Goal: Complete application form: Complete application form

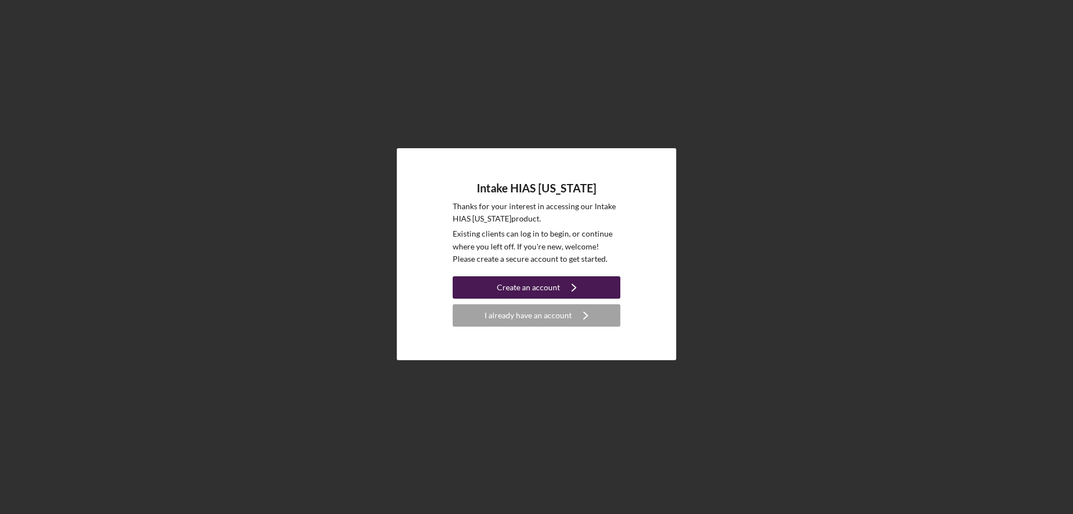
click at [488, 289] on button "Create an account Icon/Navigate" at bounding box center [537, 287] width 168 height 22
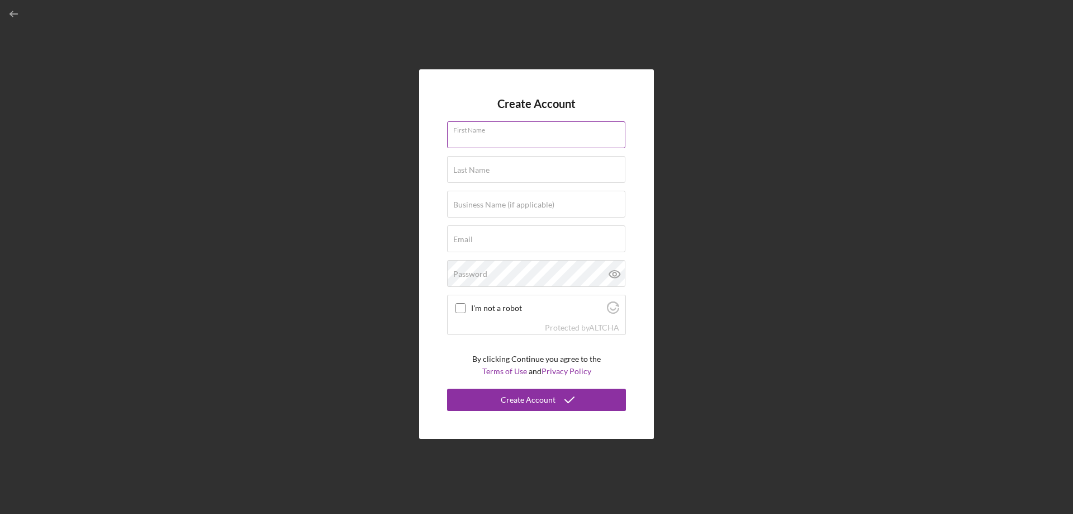
click at [491, 141] on input "First Name" at bounding box center [536, 134] width 178 height 27
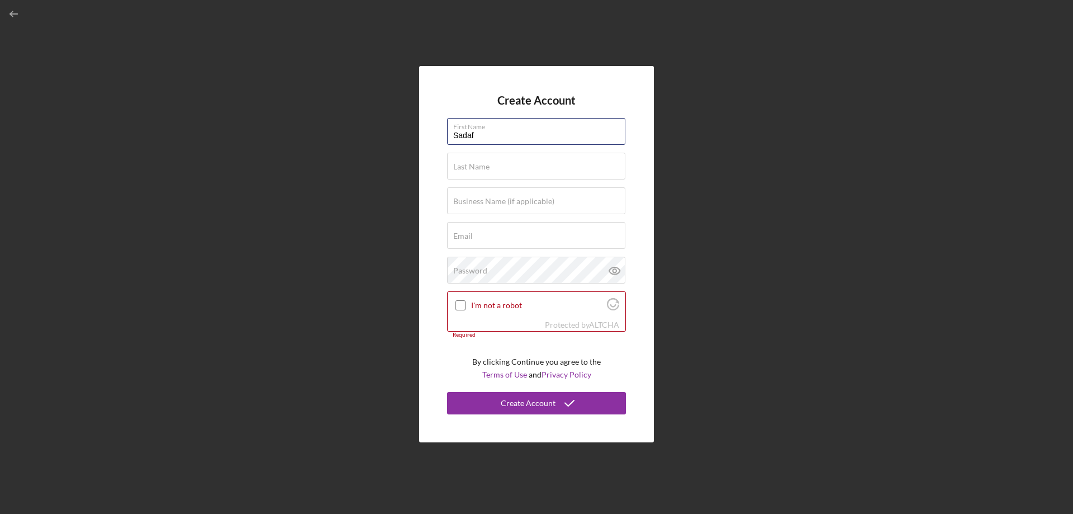
type input "Sadaf"
click at [529, 173] on input "Last Name" at bounding box center [536, 166] width 178 height 27
type input "[PERSON_NAME]"
click at [491, 202] on label "Business Name (if applicable)" at bounding box center [503, 201] width 101 height 9
click at [491, 202] on input "Business Name (if applicable)" at bounding box center [536, 200] width 178 height 27
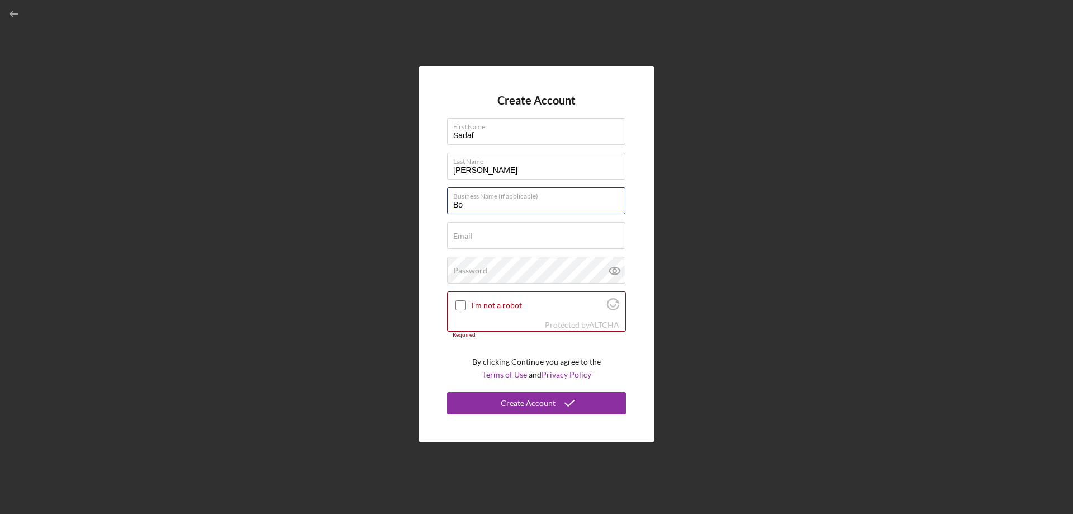
type input "B"
type input "Bouquet Shop (Tentative)"
click at [501, 240] on input "Email" at bounding box center [536, 235] width 178 height 27
paste input "[URL][DOMAIN_NAME][DOMAIN_NAME]"
type input "[URL][DOMAIN_NAME][DOMAIN_NAME]"
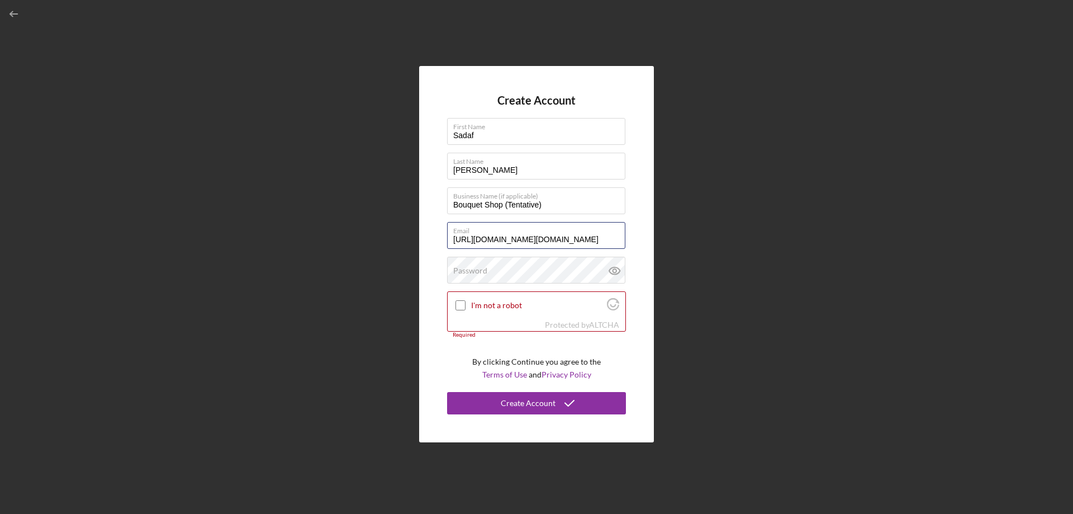
drag, startPoint x: 597, startPoint y: 242, endPoint x: 180, endPoint y: 265, distance: 417.5
click at [217, 264] on div "Create Account First Name [PERSON_NAME] Last Name [PERSON_NAME] Business Name (…" at bounding box center [537, 254] width 1062 height 508
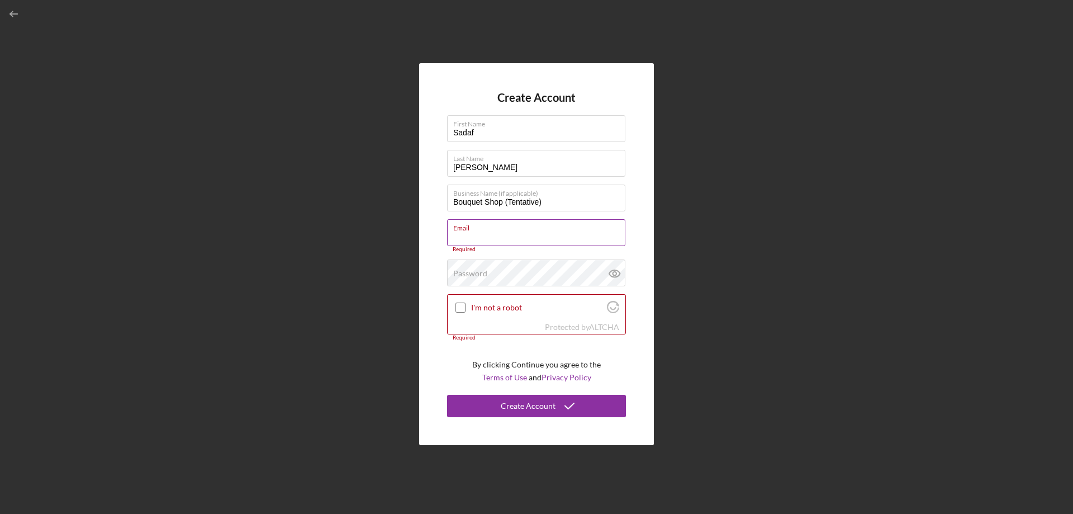
click at [472, 243] on input "Email" at bounding box center [536, 232] width 178 height 27
paste input "[EMAIL_ADDRESS][DOMAIN_NAME]"
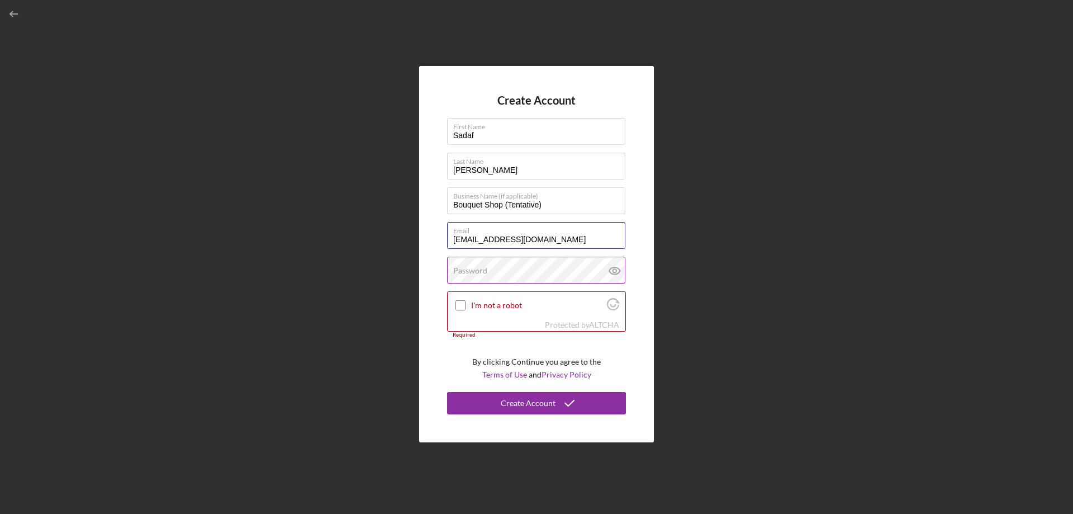
type input "[EMAIL_ADDRESS][DOMAIN_NAME]"
click at [491, 269] on div "Password" at bounding box center [536, 270] width 179 height 28
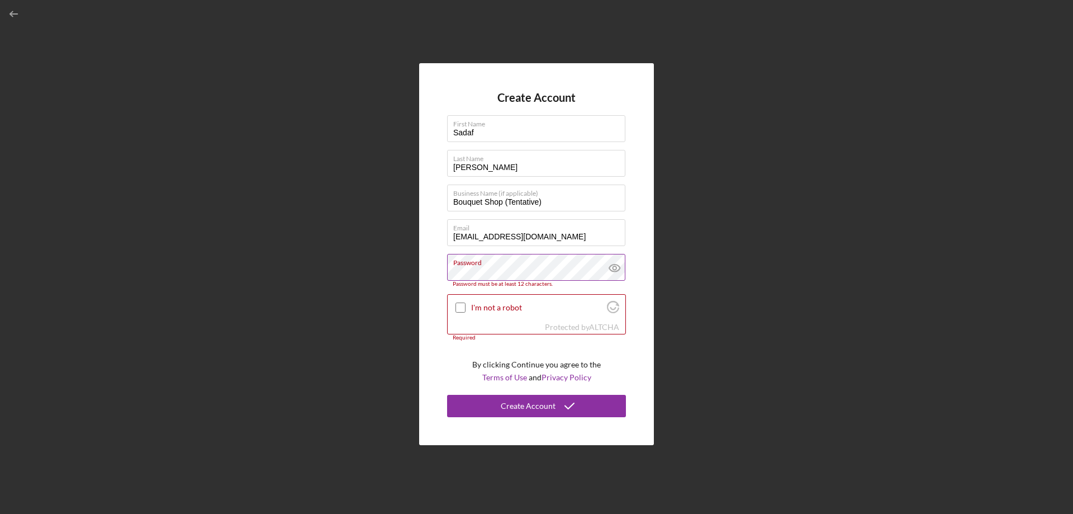
click at [611, 268] on icon at bounding box center [615, 268] width 28 height 28
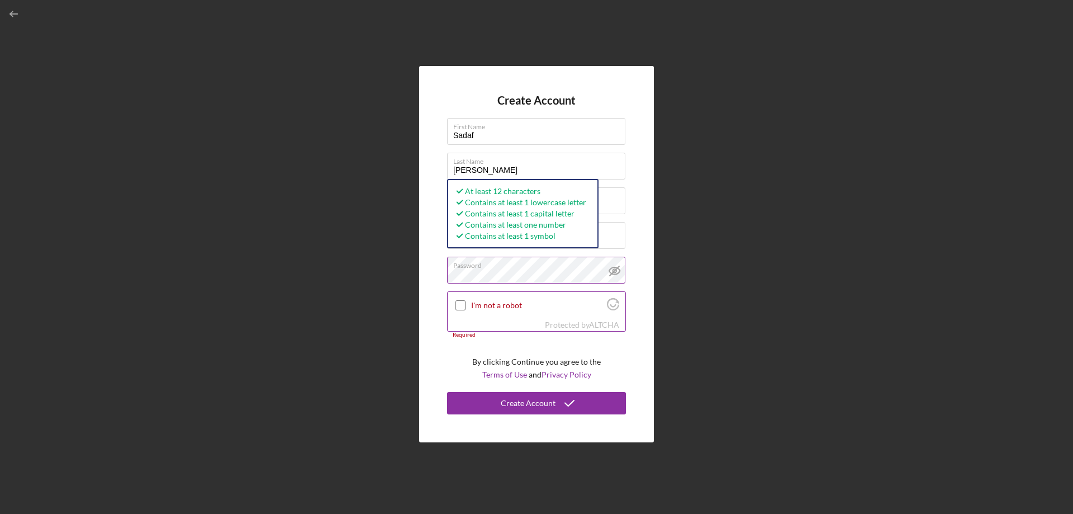
click at [465, 302] on input "I'm not a robot" at bounding box center [460, 305] width 10 height 10
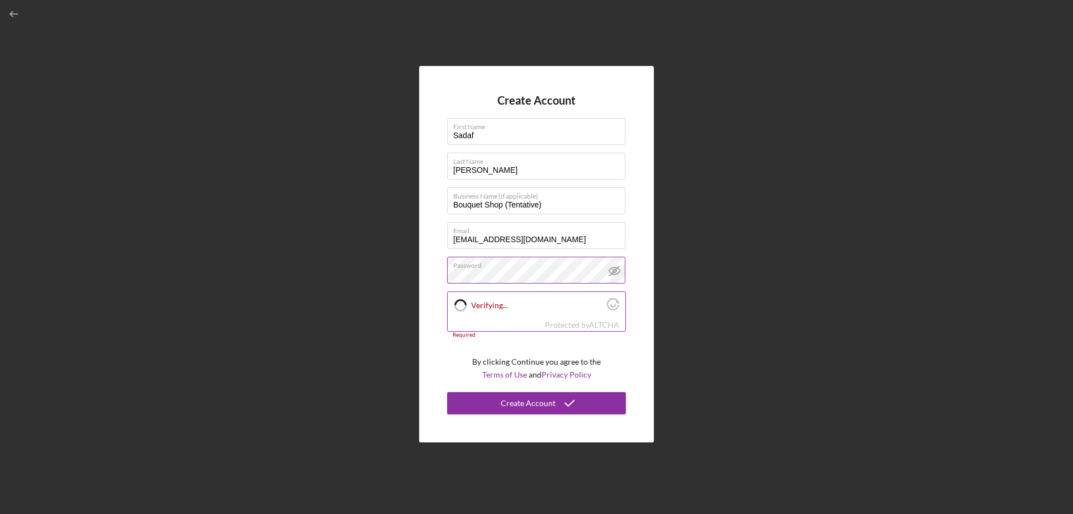
checkbox input "true"
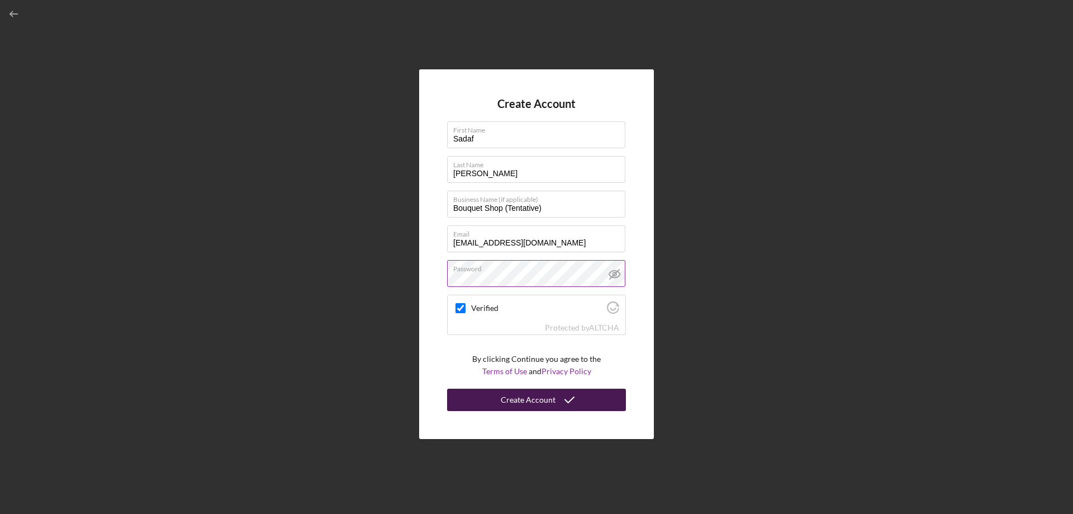
click at [502, 400] on button "Create Account" at bounding box center [536, 399] width 179 height 22
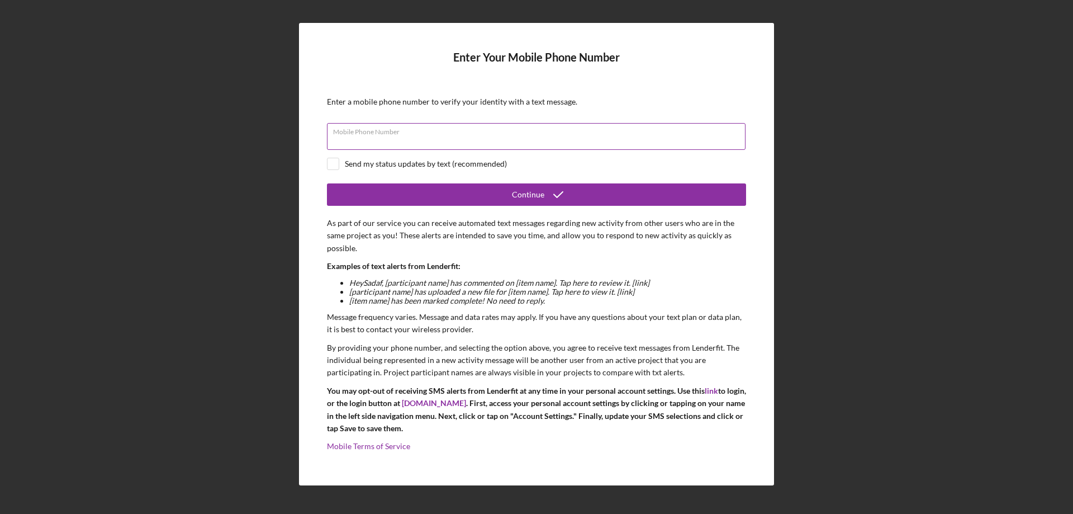
click at [425, 129] on div "Mobile Phone Number" at bounding box center [536, 137] width 419 height 28
click at [371, 146] on input "Mobile Phone Number" at bounding box center [536, 136] width 419 height 27
type input "[PHONE_NUMBER]"
click at [516, 262] on p "Examples of text alerts from Lenderfit:" at bounding box center [536, 266] width 419 height 12
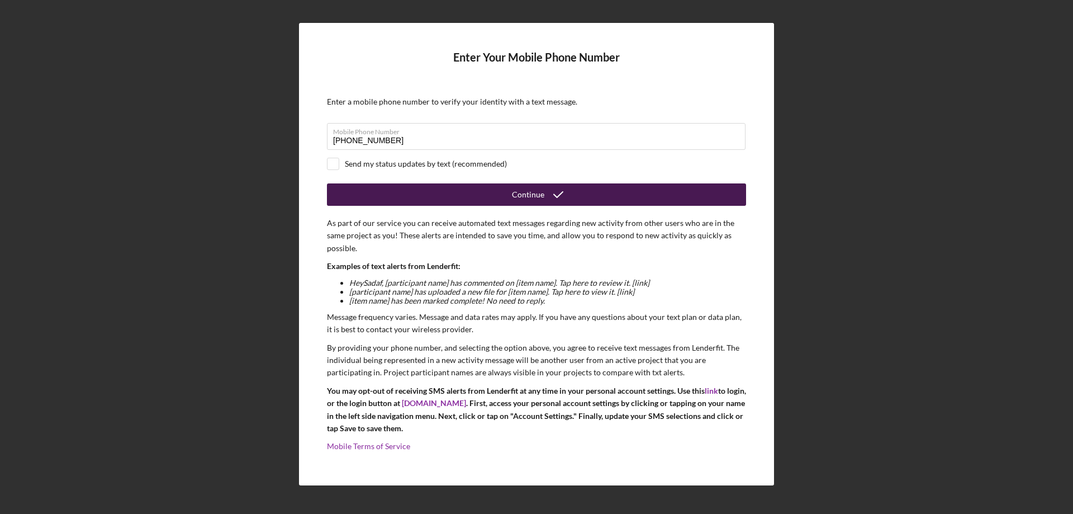
click at [514, 199] on div "Continue" at bounding box center [528, 194] width 32 height 22
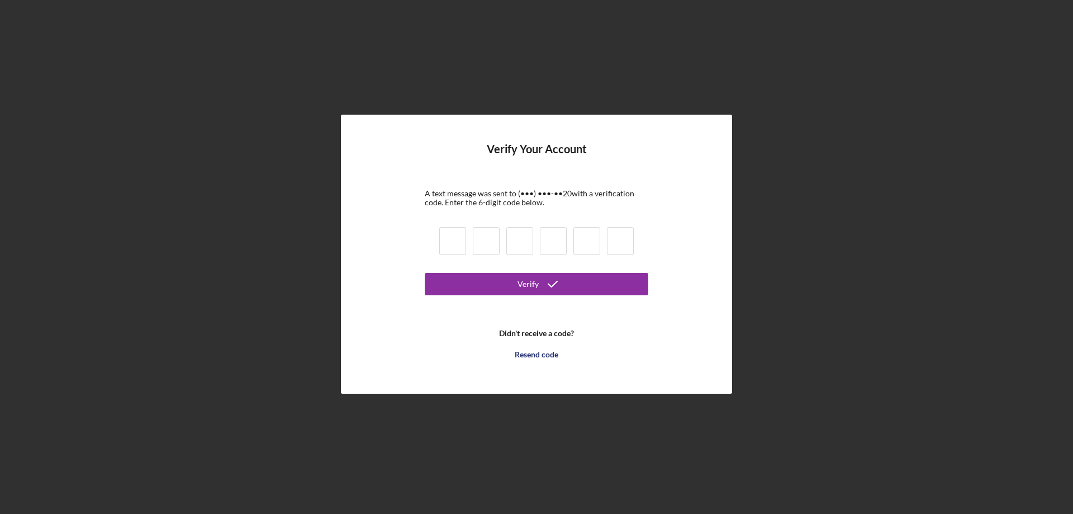
click at [449, 246] on input at bounding box center [452, 241] width 27 height 28
type input "6"
type input "5"
type input "0"
type input "6"
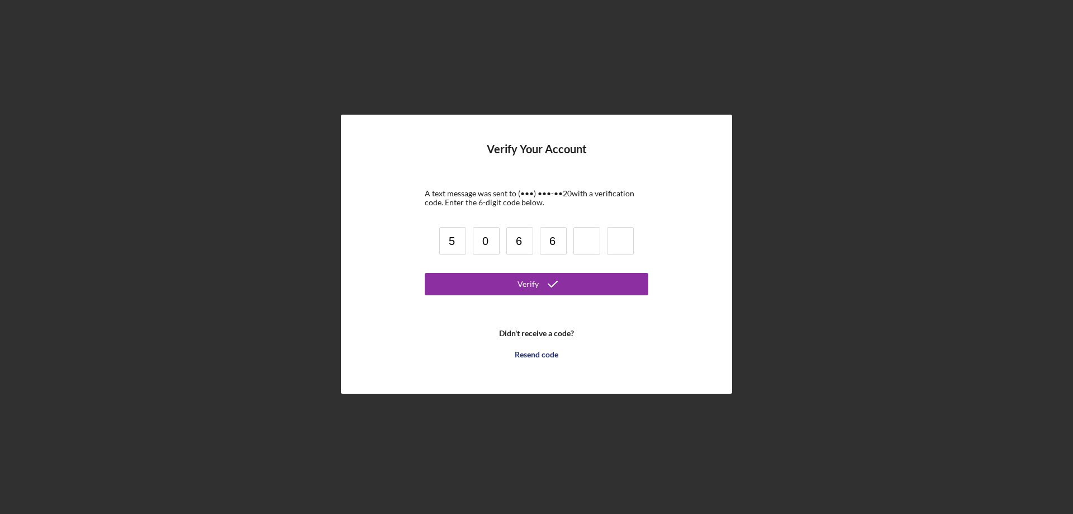
type input "6"
type input "2"
type input "8"
click at [591, 293] on button "Verify" at bounding box center [537, 284] width 224 height 22
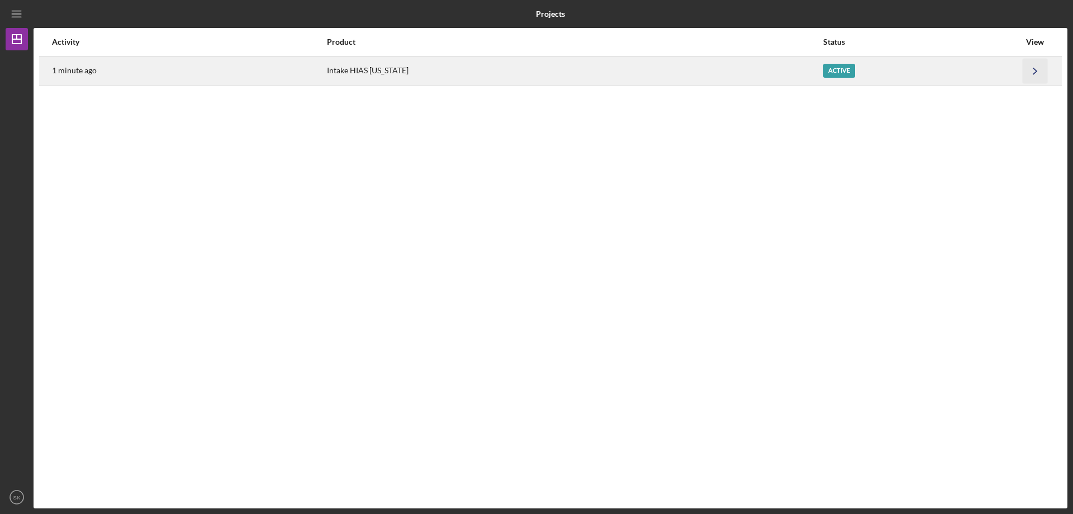
click at [1031, 73] on icon "Icon/Navigate" at bounding box center [1035, 70] width 25 height 25
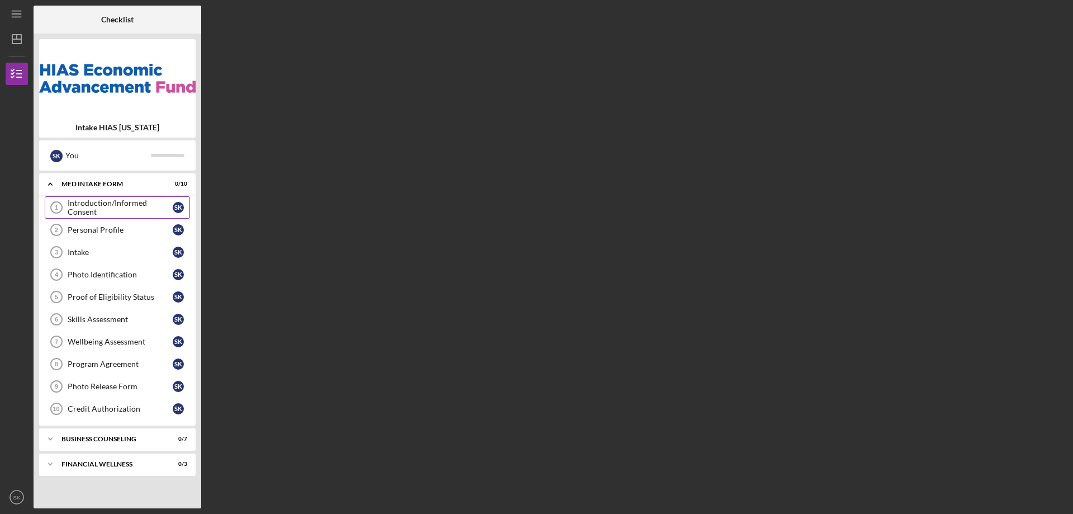
click at [125, 204] on div "Introduction/Informed Consent" at bounding box center [120, 207] width 105 height 18
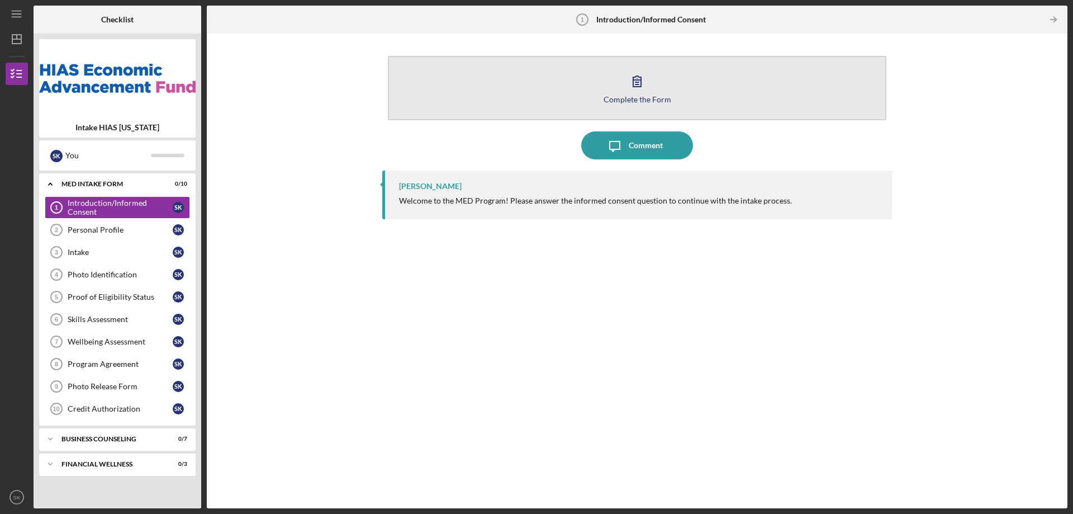
click at [637, 95] on div "Complete the Form" at bounding box center [637, 99] width 68 height 8
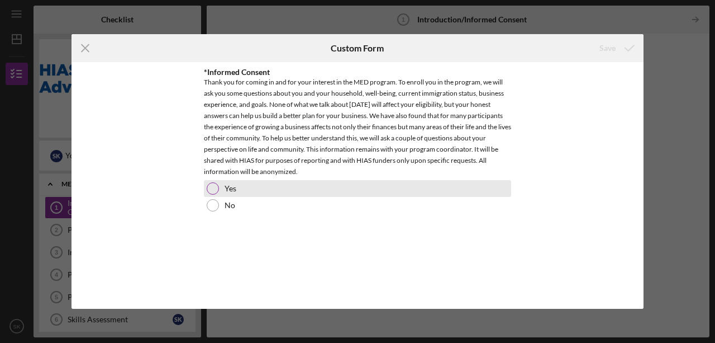
click at [320, 188] on div "Yes" at bounding box center [357, 188] width 307 height 17
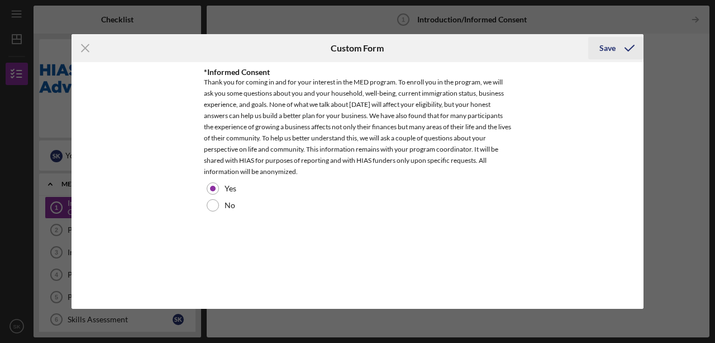
click at [607, 48] on div "Save" at bounding box center [608, 48] width 16 height 22
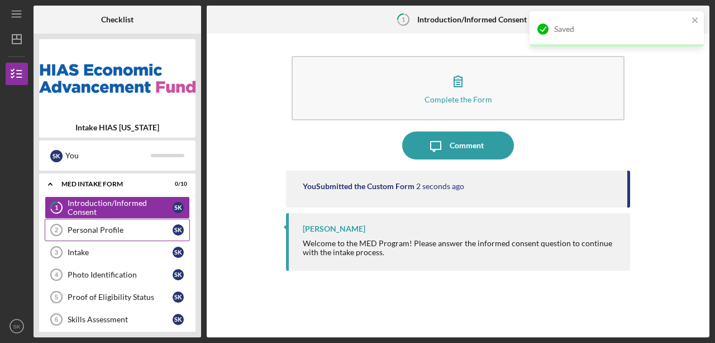
click at [94, 227] on div "Personal Profile" at bounding box center [120, 229] width 105 height 9
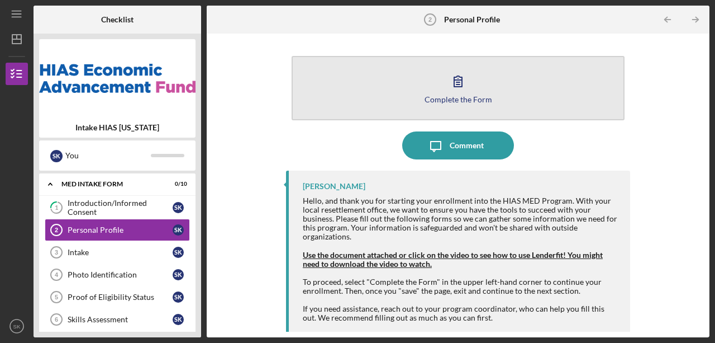
click at [443, 97] on div "Complete the Form" at bounding box center [459, 99] width 68 height 8
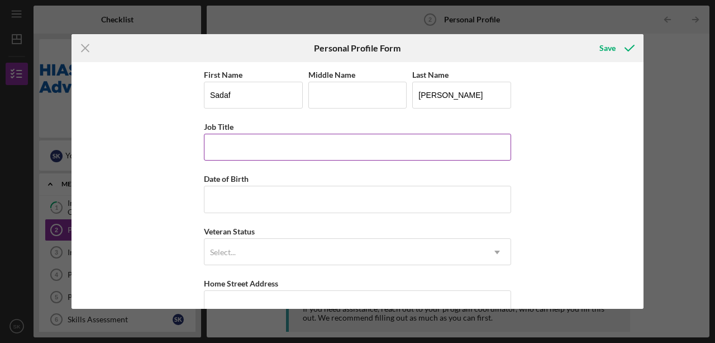
click at [256, 143] on input "Job Title" at bounding box center [357, 147] width 307 height 27
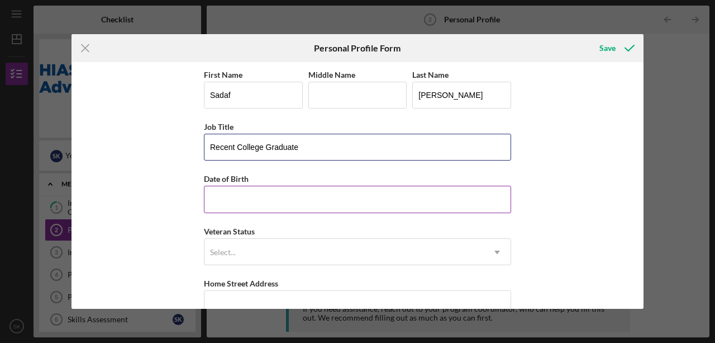
type input "Recent College Graduate"
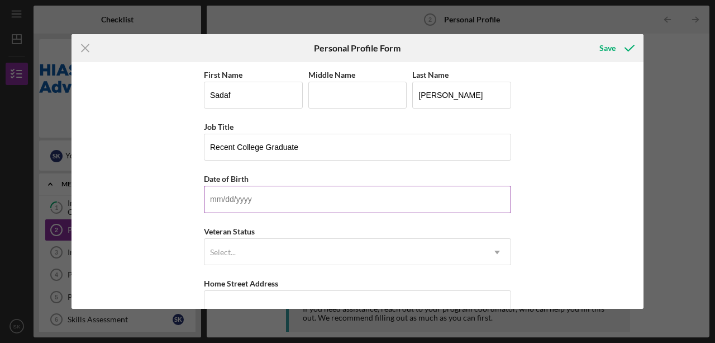
click at [242, 198] on input "Date of Birth" at bounding box center [357, 199] width 307 height 27
click at [219, 194] on input "Date of Birth" at bounding box center [357, 199] width 307 height 27
type input "[DATE]"
click at [544, 241] on div "First Name [PERSON_NAME] Middle Name Last Name [PERSON_NAME] Job Title Recent C…" at bounding box center [358, 185] width 572 height 246
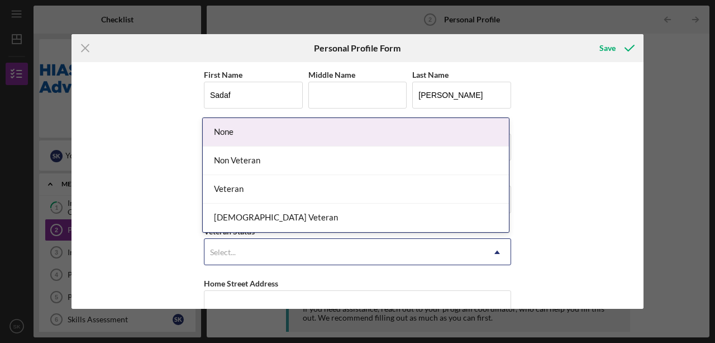
click at [248, 256] on div "Select..." at bounding box center [344, 252] width 279 height 26
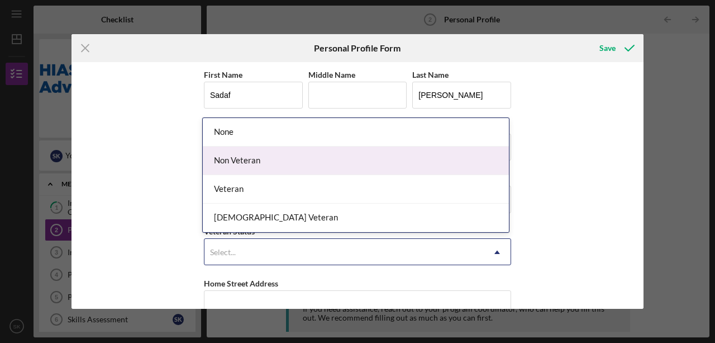
click at [269, 162] on div "Non Veteran" at bounding box center [356, 160] width 306 height 28
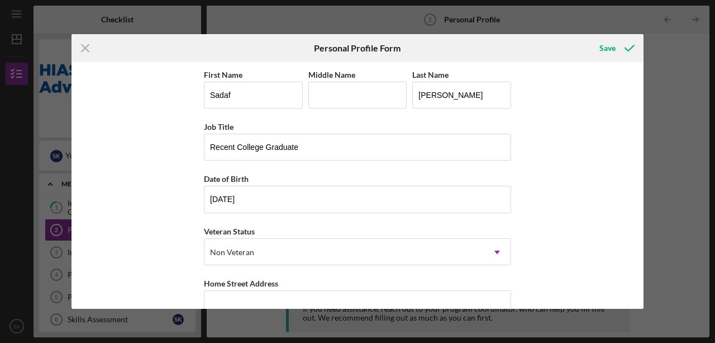
click at [542, 175] on div "First Name [PERSON_NAME] Middle Name Last Name [PERSON_NAME] Job Title Recent C…" at bounding box center [358, 185] width 572 height 246
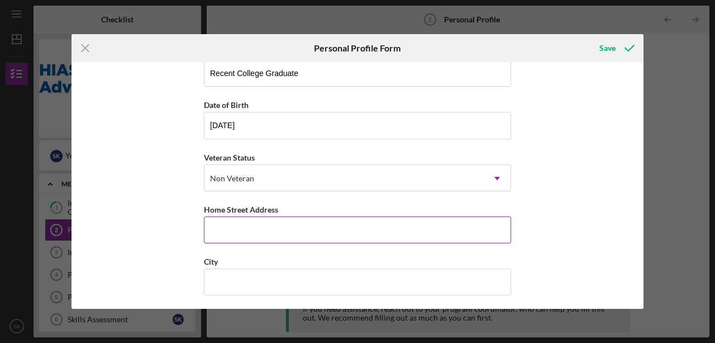
scroll to position [74, 0]
click at [223, 234] on input "Home Street Address" at bounding box center [357, 229] width 307 height 27
type input "[STREET_ADDRESS]"
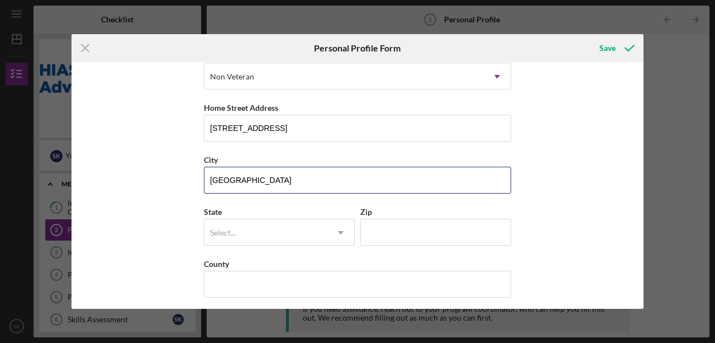
scroll to position [179, 0]
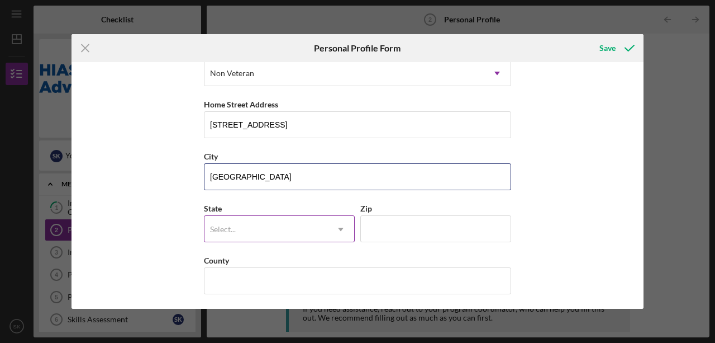
type input "[GEOGRAPHIC_DATA]"
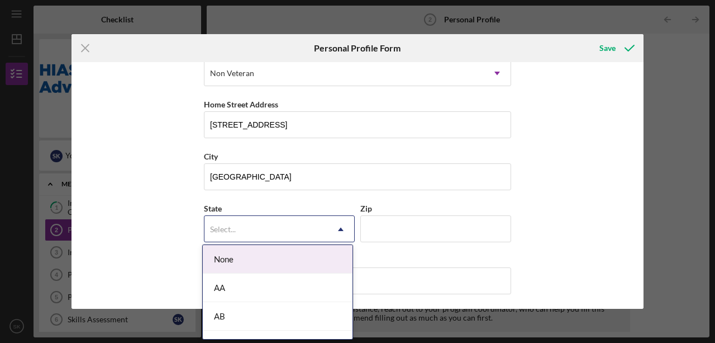
click at [256, 226] on div "Select..." at bounding box center [266, 229] width 123 height 26
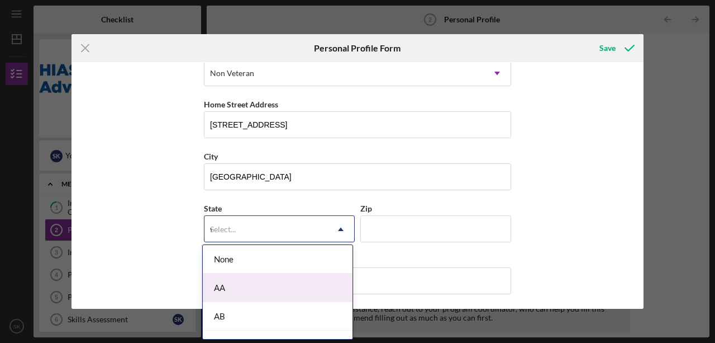
type input "vi"
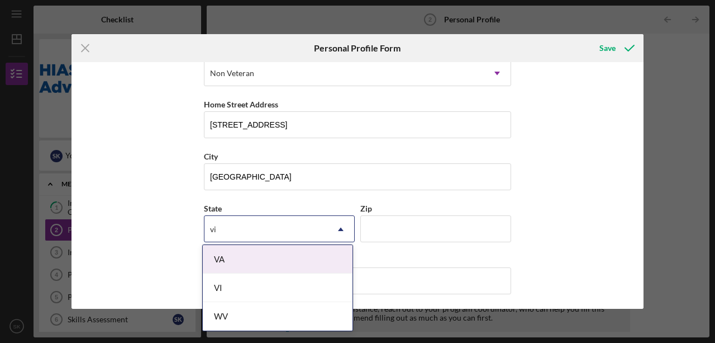
click at [230, 264] on div "VA" at bounding box center [278, 259] width 150 height 28
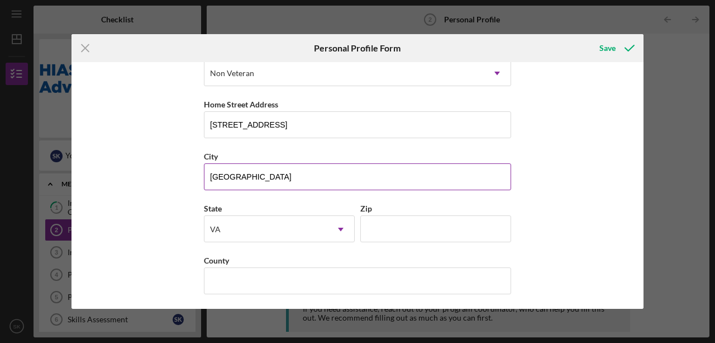
click at [258, 185] on input "[GEOGRAPHIC_DATA]" at bounding box center [357, 176] width 307 height 27
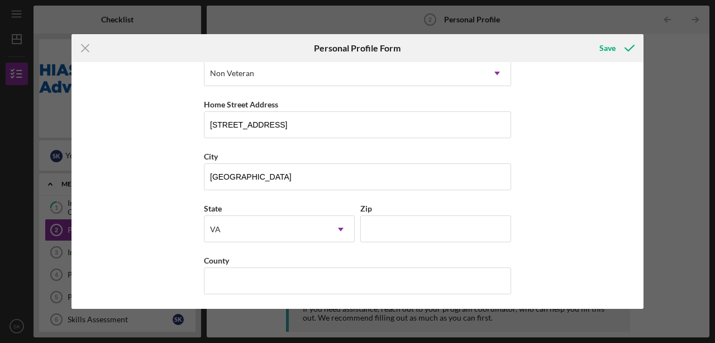
click at [560, 174] on div "First Name [PERSON_NAME] Middle Name Last Name [PERSON_NAME] Job Title Recent C…" at bounding box center [358, 185] width 572 height 246
click at [430, 231] on input "Zip" at bounding box center [435, 228] width 151 height 27
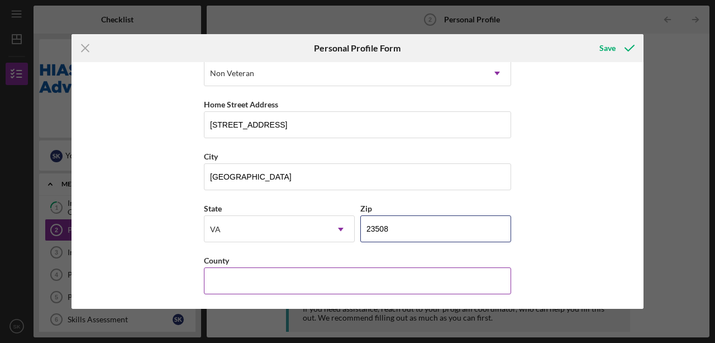
type input "23508"
click at [236, 279] on input "County" at bounding box center [357, 280] width 307 height 27
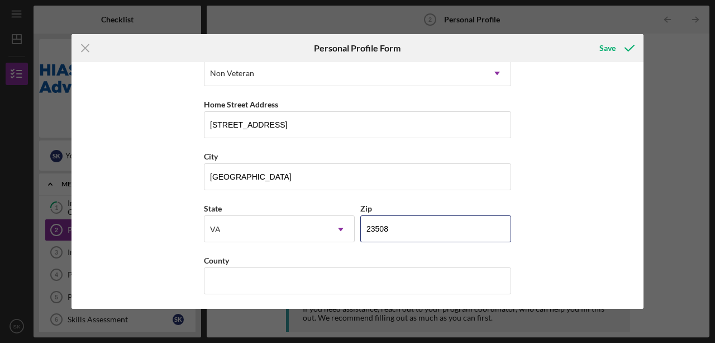
drag, startPoint x: 396, startPoint y: 223, endPoint x: 288, endPoint y: 244, distance: 109.8
click at [299, 231] on div "State [US_STATE] Icon/Dropdown Arrow Zip 23508" at bounding box center [357, 227] width 307 height 52
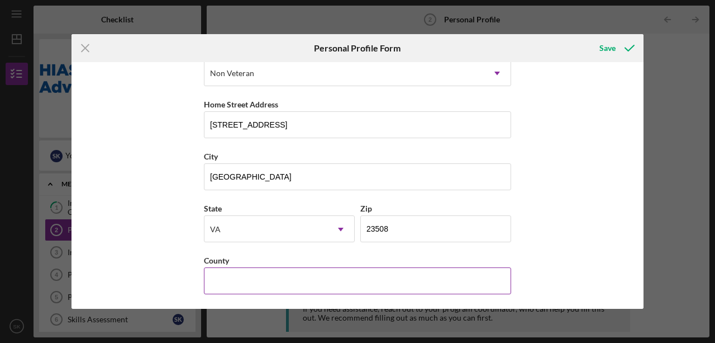
click at [238, 289] on input "County" at bounding box center [357, 280] width 307 height 27
type input "[GEOGRAPHIC_DATA]"
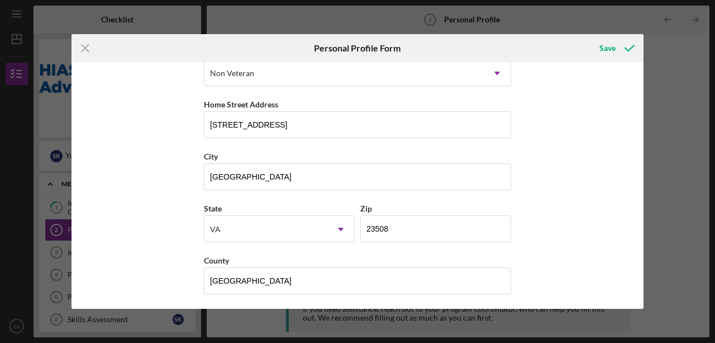
click at [597, 175] on div "First Name [PERSON_NAME] Middle Name Last Name [PERSON_NAME] Job Title Recent C…" at bounding box center [358, 185] width 572 height 246
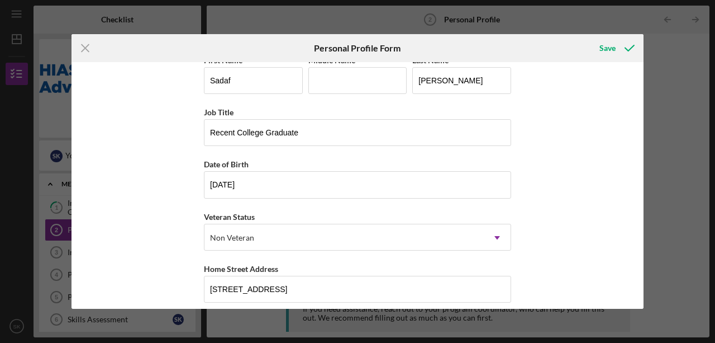
scroll to position [0, 0]
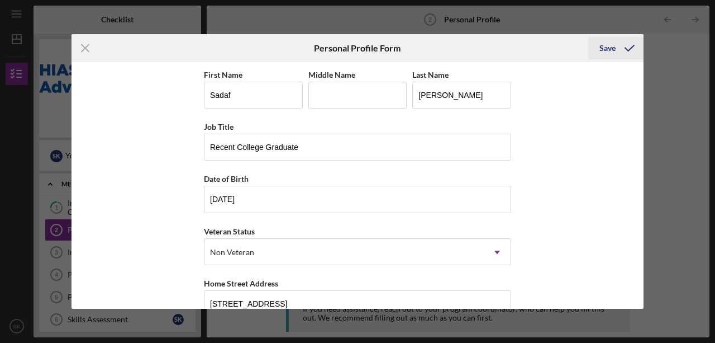
click at [605, 48] on div "Save" at bounding box center [608, 48] width 16 height 22
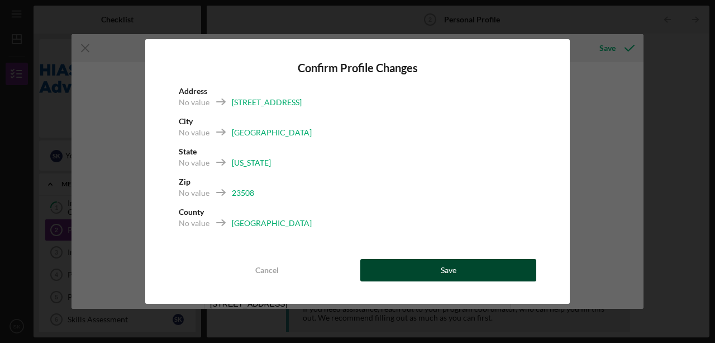
click at [422, 268] on button "Save" at bounding box center [448, 270] width 176 height 22
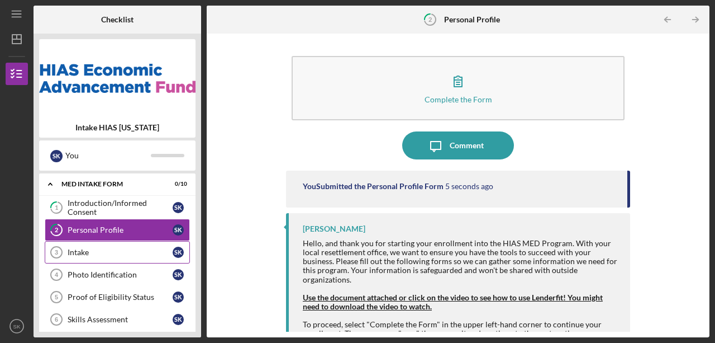
click at [93, 254] on div "Intake" at bounding box center [120, 252] width 105 height 9
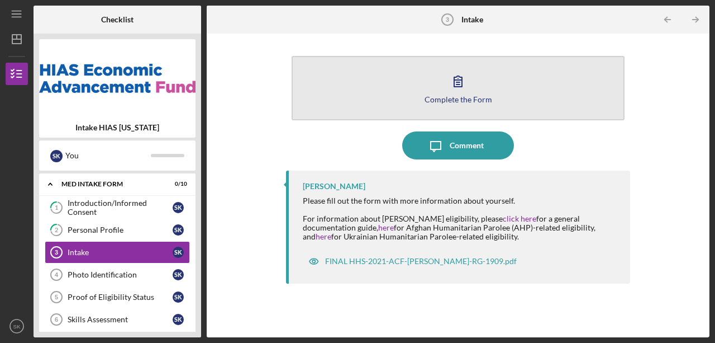
click at [465, 100] on div "Complete the Form" at bounding box center [459, 99] width 68 height 8
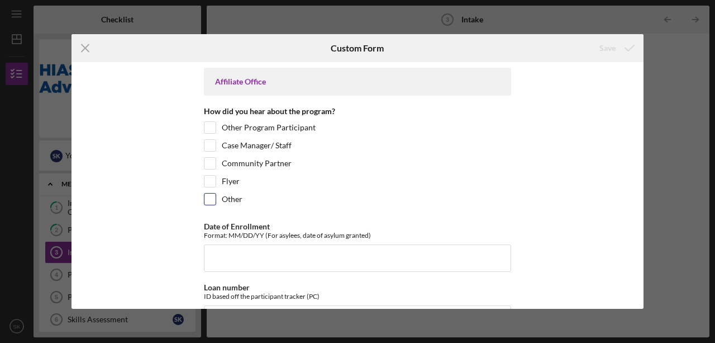
click at [207, 199] on input "Other" at bounding box center [210, 198] width 11 height 11
checkbox input "true"
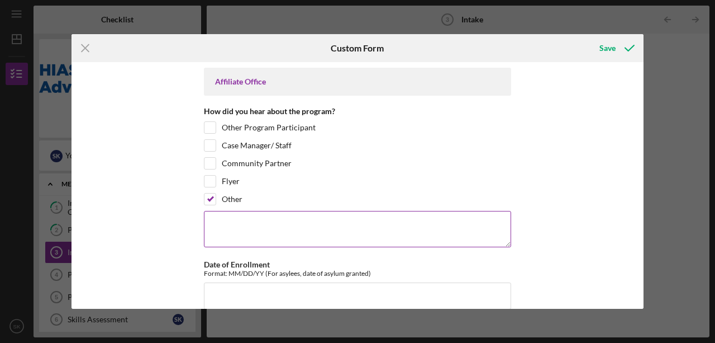
click at [245, 224] on textarea at bounding box center [357, 229] width 307 height 36
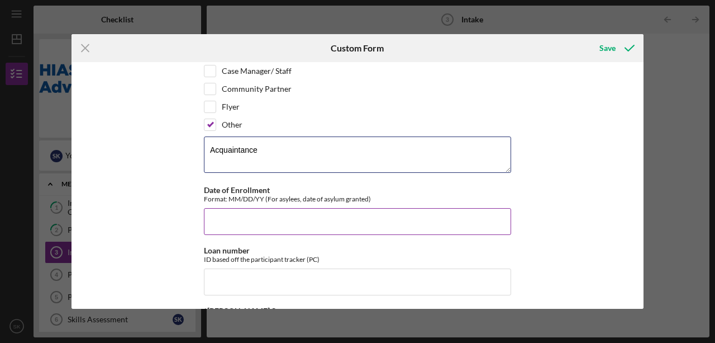
type textarea "Acquaintance"
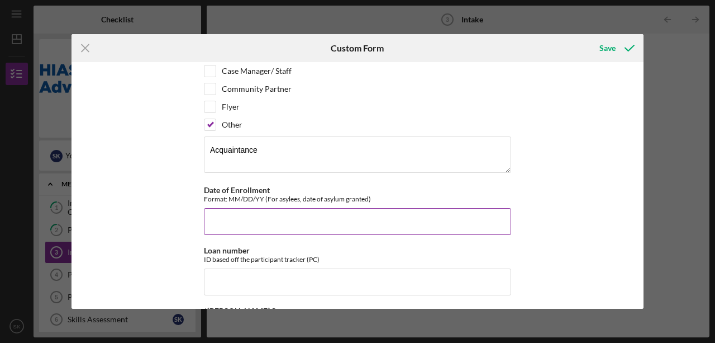
click at [278, 221] on input "Date of Enrollment" at bounding box center [357, 221] width 307 height 27
type input "[DATE]"
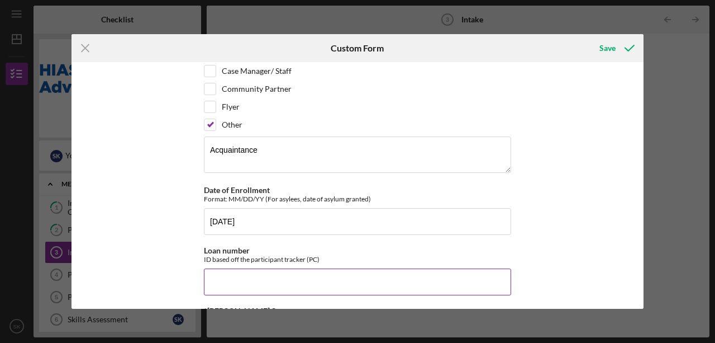
click at [251, 284] on input "Loan number" at bounding box center [357, 281] width 307 height 27
click at [233, 269] on input "Loan number" at bounding box center [357, 281] width 307 height 27
paste input "EAFVM2509"
type input "EAFVM2509"
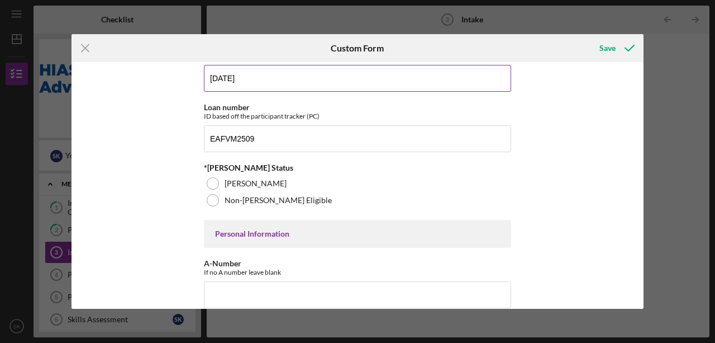
scroll to position [224, 0]
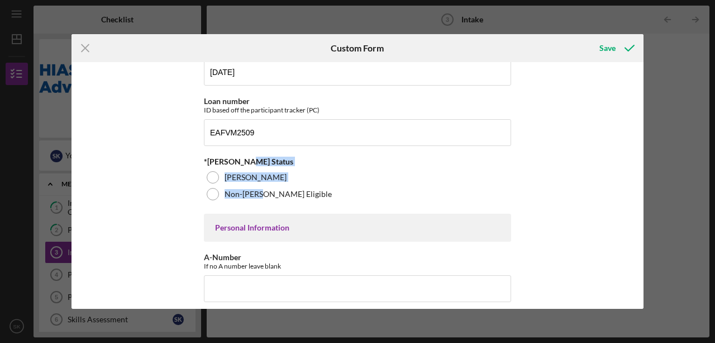
drag, startPoint x: 260, startPoint y: 187, endPoint x: 473, endPoint y: 159, distance: 214.2
click at [460, 161] on div "*[PERSON_NAME] Status [PERSON_NAME] Eligible Non-[PERSON_NAME] Eligible" at bounding box center [357, 179] width 307 height 45
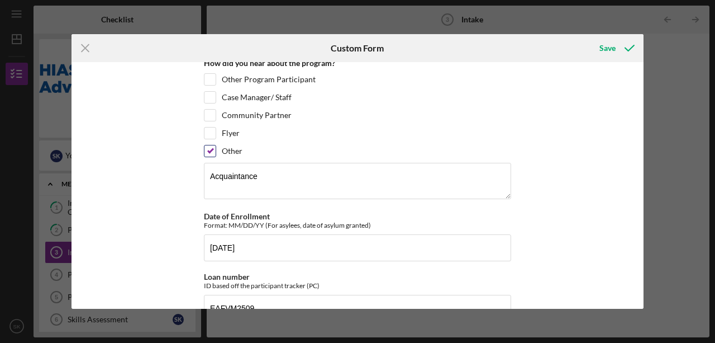
scroll to position [112, 0]
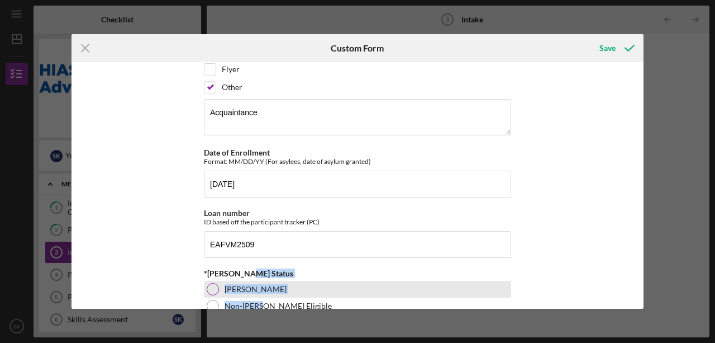
click at [382, 292] on div "[PERSON_NAME]" at bounding box center [357, 289] width 307 height 17
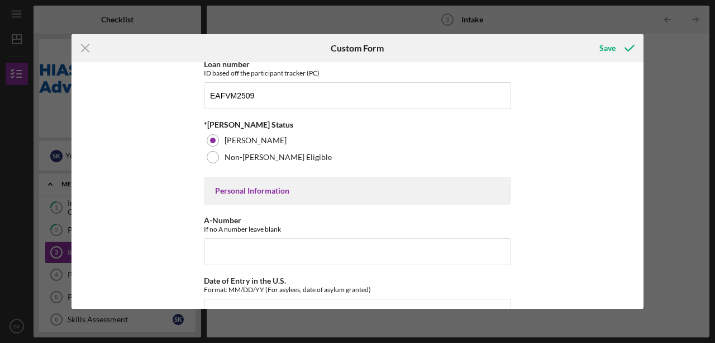
scroll to position [298, 0]
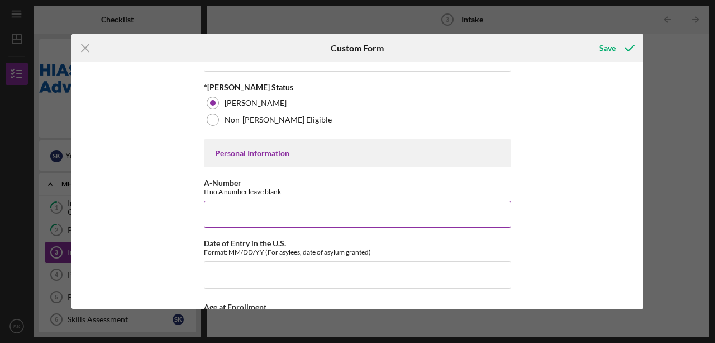
click at [265, 208] on input "A-Number" at bounding box center [357, 214] width 307 height 27
type input "217,759,459"
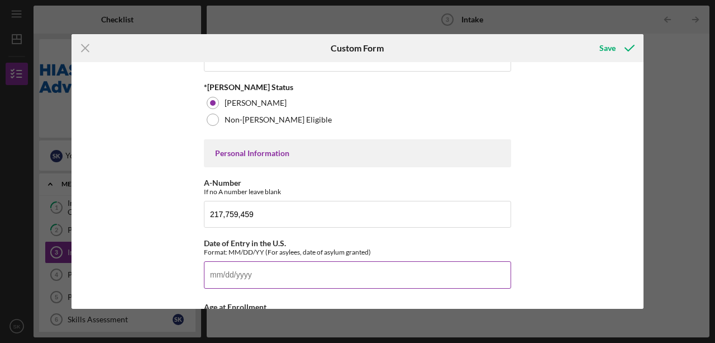
click at [262, 274] on input "Date of Entry in the U.S." at bounding box center [357, 274] width 307 height 27
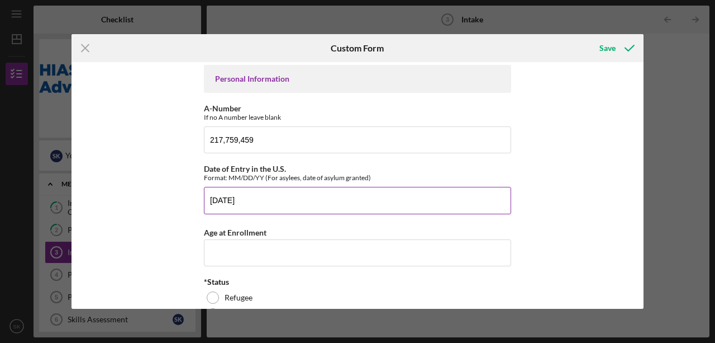
scroll to position [372, 0]
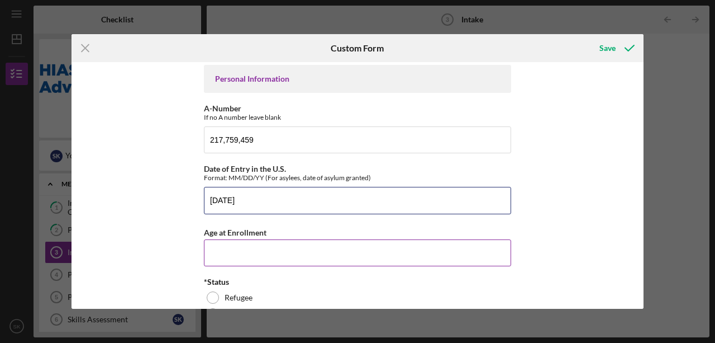
type input "[DATE]"
click at [251, 249] on input "Age at Enrollment" at bounding box center [357, 252] width 307 height 27
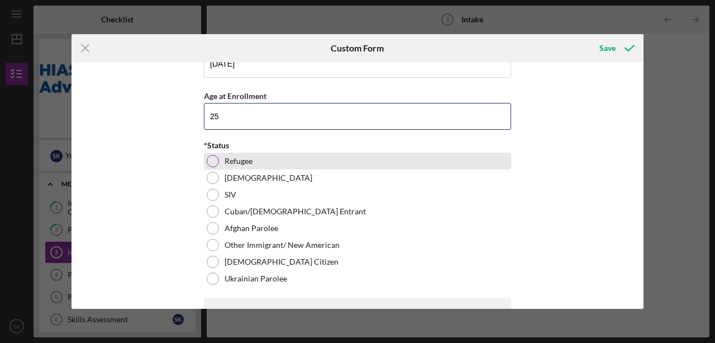
scroll to position [521, 0]
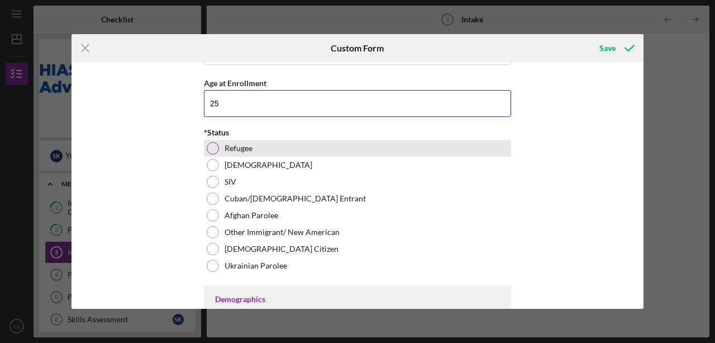
type input "25"
click at [275, 144] on div "Refugee" at bounding box center [357, 148] width 307 height 17
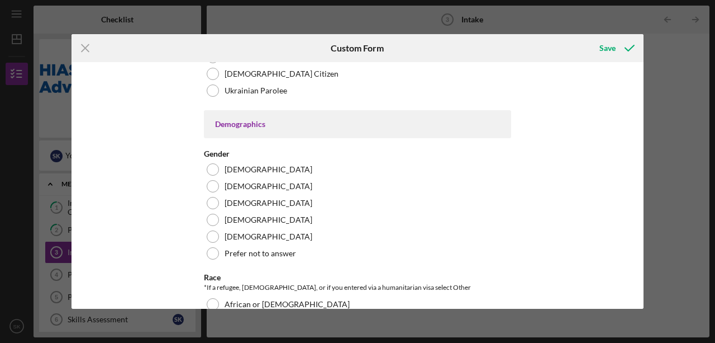
scroll to position [707, 0]
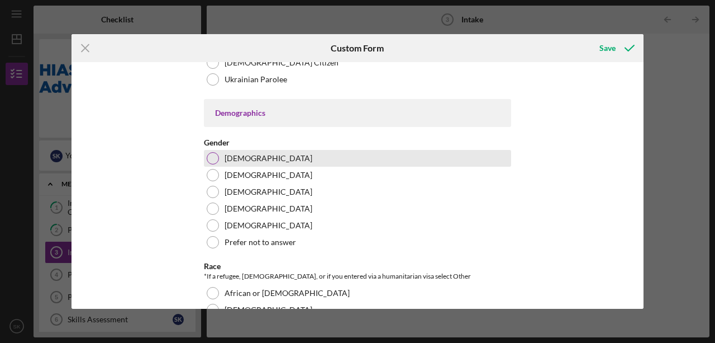
click at [221, 154] on div "[DEMOGRAPHIC_DATA]" at bounding box center [357, 158] width 307 height 17
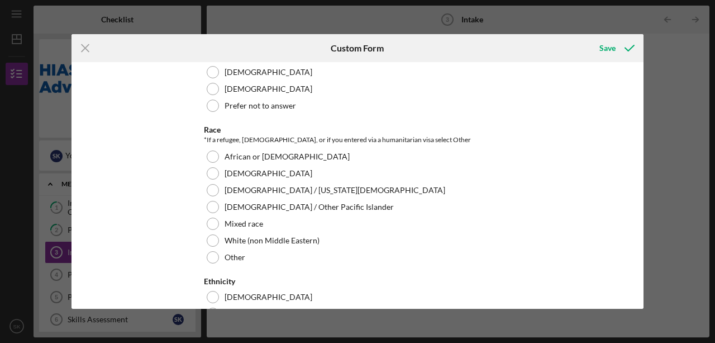
scroll to position [857, 0]
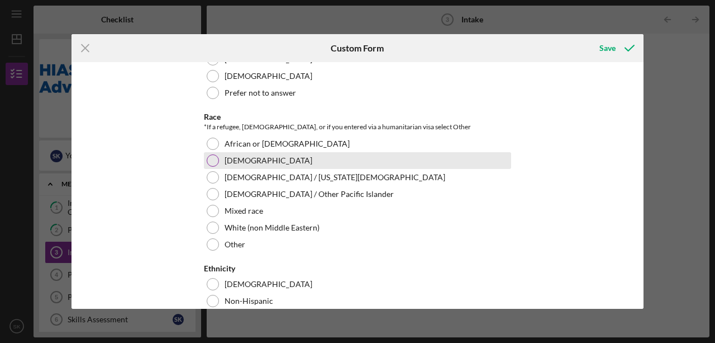
click at [312, 155] on div "[DEMOGRAPHIC_DATA]" at bounding box center [357, 160] width 307 height 17
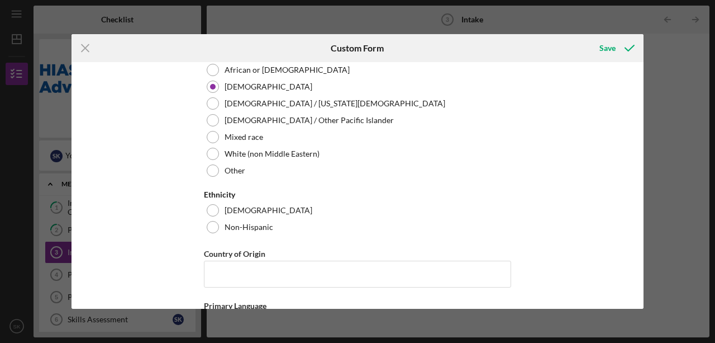
scroll to position [931, 0]
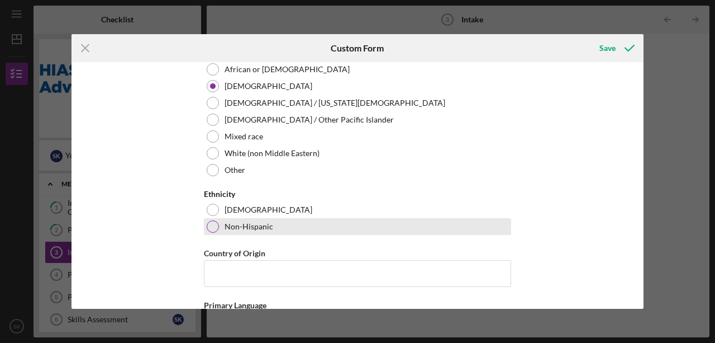
click at [269, 221] on div "Non-Hispanic" at bounding box center [357, 226] width 307 height 17
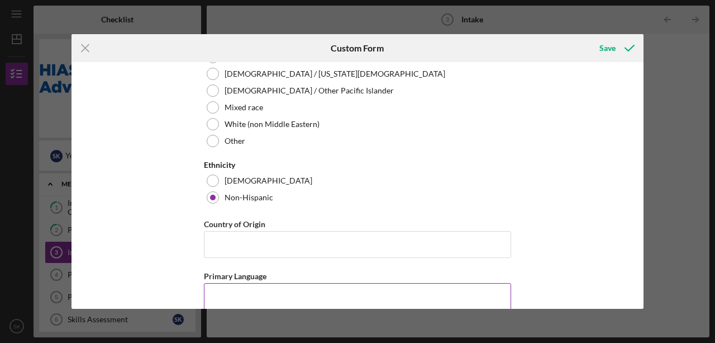
scroll to position [1006, 0]
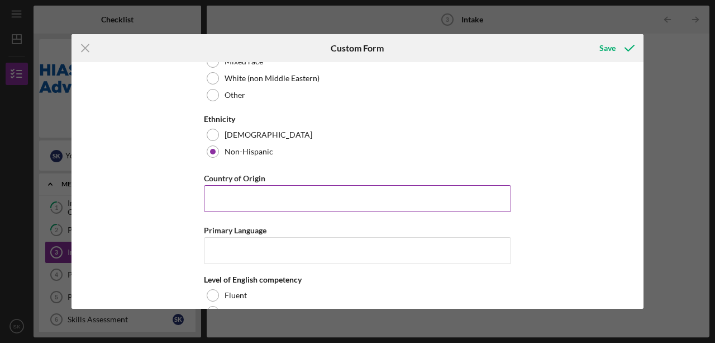
click at [304, 197] on input "Country of Origin" at bounding box center [357, 198] width 307 height 27
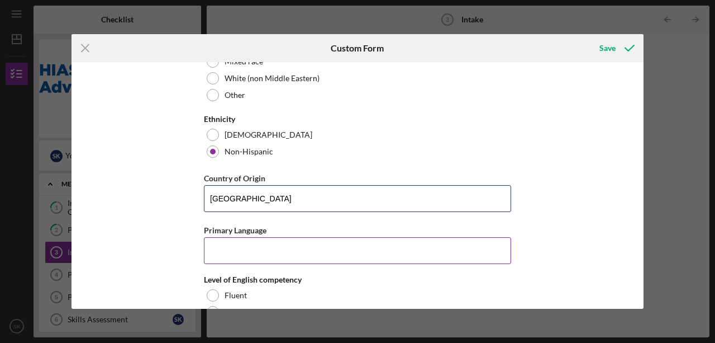
type input "[GEOGRAPHIC_DATA]"
click at [259, 246] on input "Primary Language" at bounding box center [357, 250] width 307 height 27
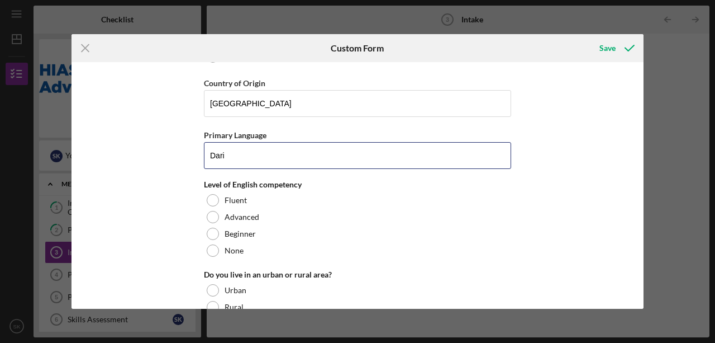
scroll to position [1118, 0]
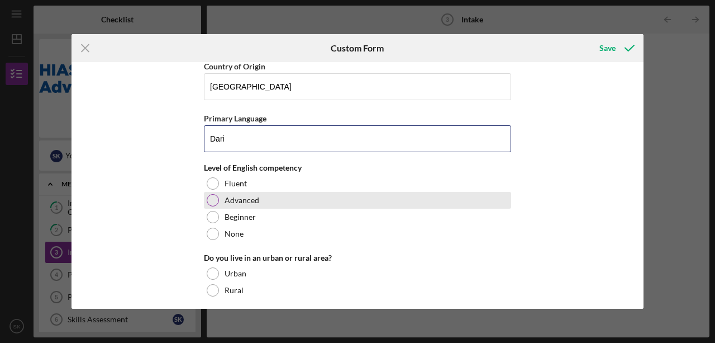
type input "Dari"
click at [303, 197] on div "Advanced" at bounding box center [357, 200] width 307 height 17
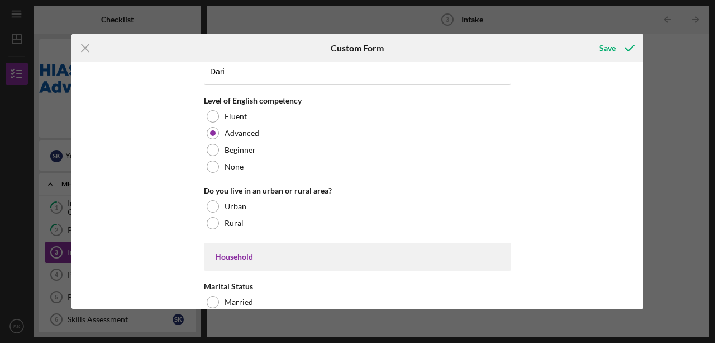
scroll to position [1192, 0]
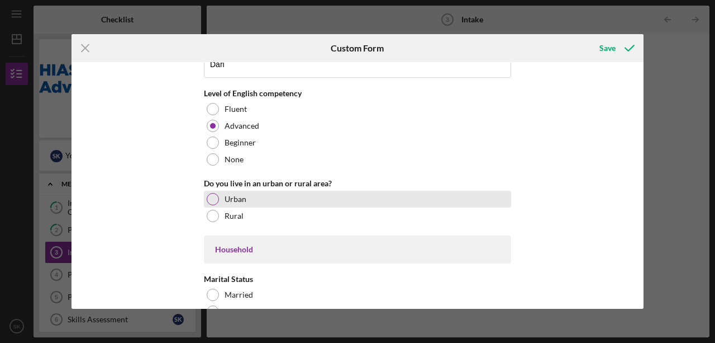
click at [228, 194] on label "Urban" at bounding box center [236, 198] width 22 height 9
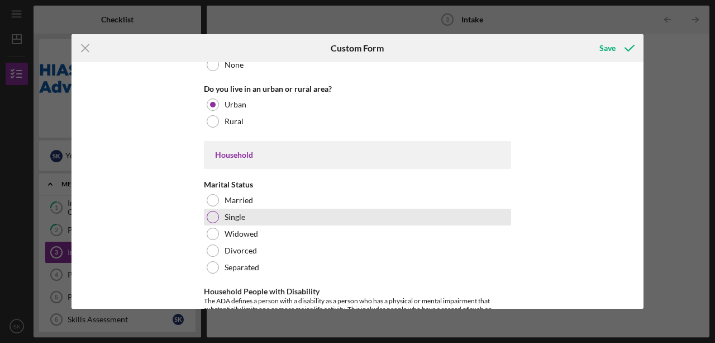
scroll to position [1304, 0]
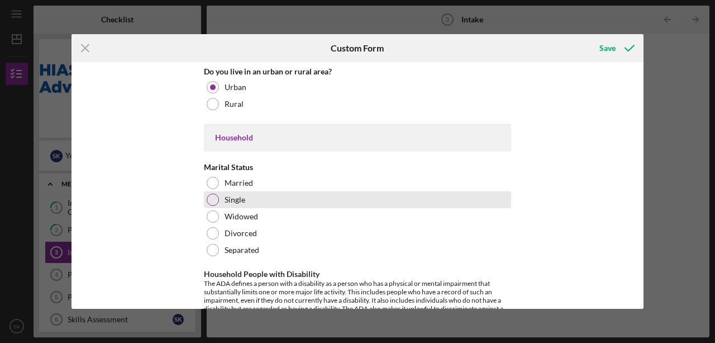
click at [320, 193] on div "Single" at bounding box center [357, 199] width 307 height 17
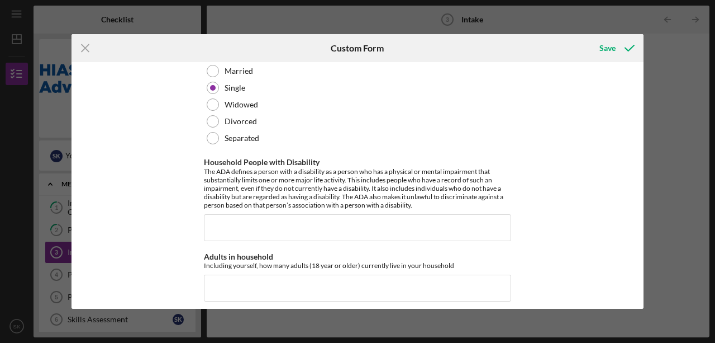
scroll to position [1453, 0]
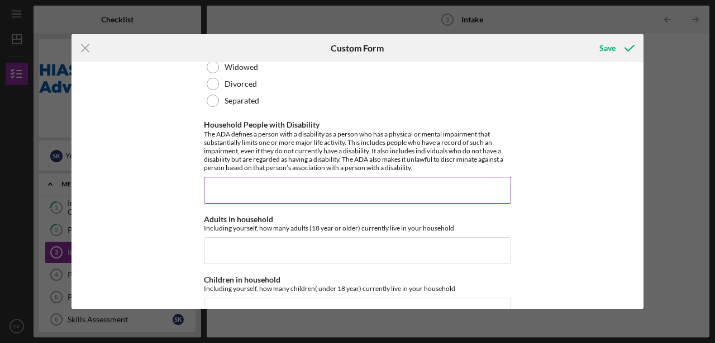
click at [473, 186] on input "Household People with Disability" at bounding box center [357, 190] width 307 height 27
type input "0"
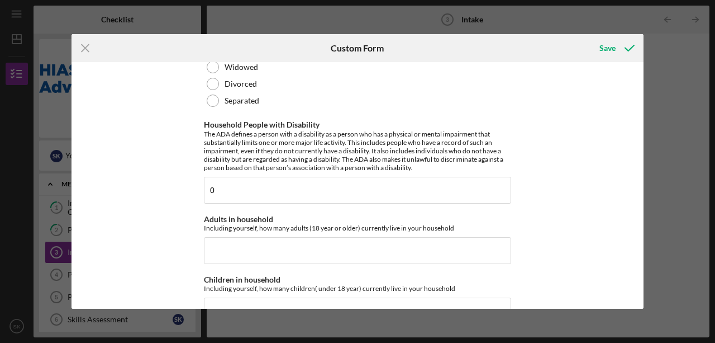
click at [554, 158] on div "Affiliate Office How did you hear about the program? Other Program Participant …" at bounding box center [358, 185] width 572 height 246
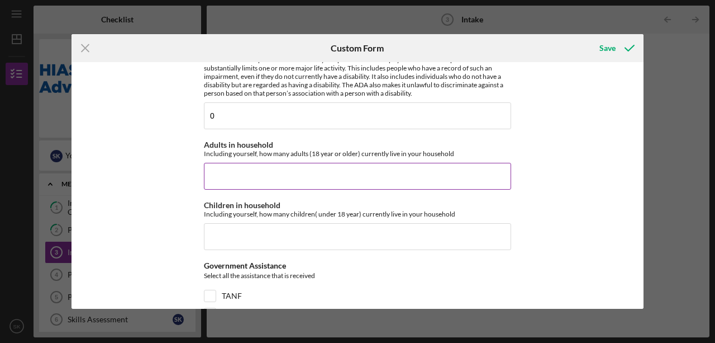
click at [315, 170] on input "Adults in household" at bounding box center [357, 176] width 307 height 27
type input "1"
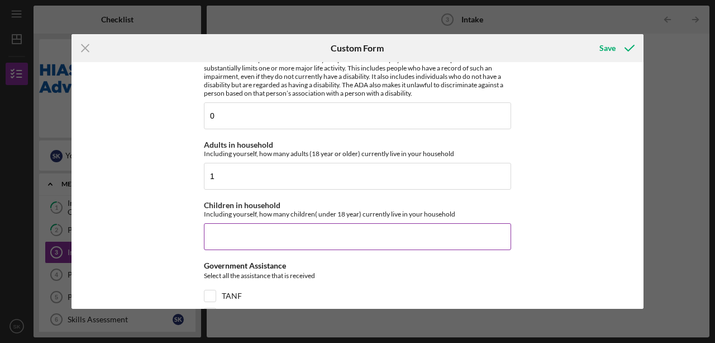
click at [267, 223] on input "Children in household" at bounding box center [357, 236] width 307 height 27
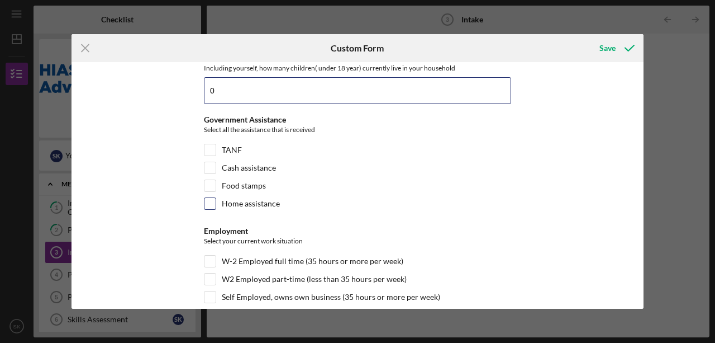
scroll to position [1676, 0]
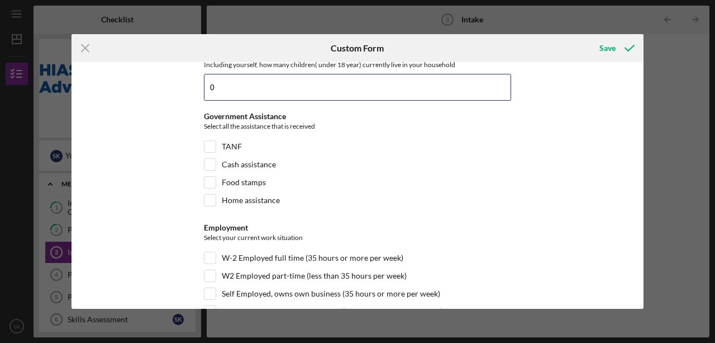
type input "0"
click at [530, 160] on div "Affiliate Office How did you hear about the program? Other Program Participant …" at bounding box center [358, 185] width 572 height 246
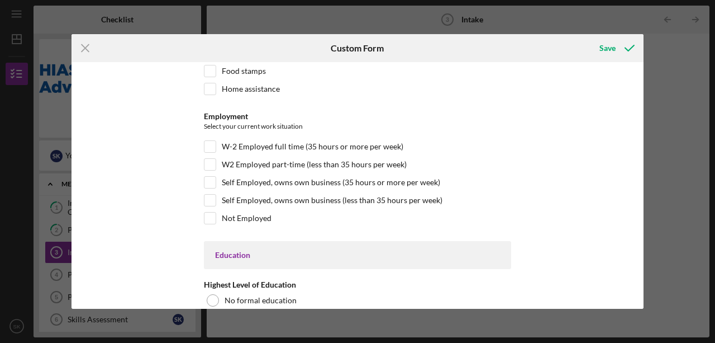
scroll to position [1788, 0]
click at [211, 212] on input "Not Employed" at bounding box center [210, 217] width 11 height 11
checkbox input "true"
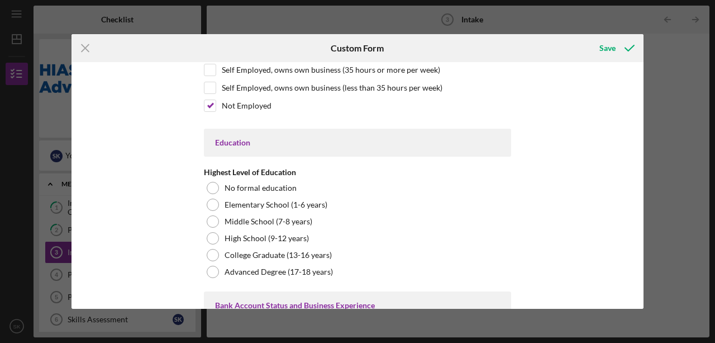
scroll to position [1937, 0]
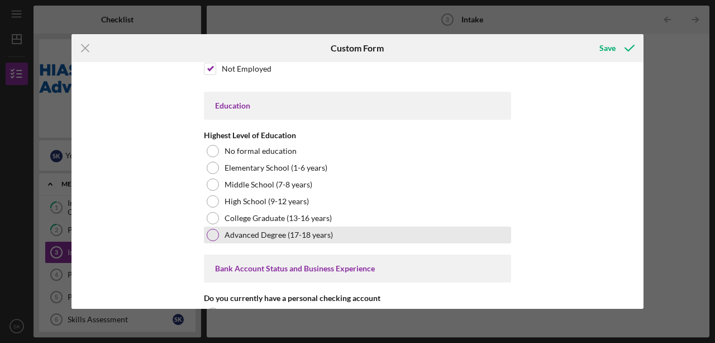
click at [356, 227] on div "Advanced Degree (17-18 years)" at bounding box center [357, 234] width 307 height 17
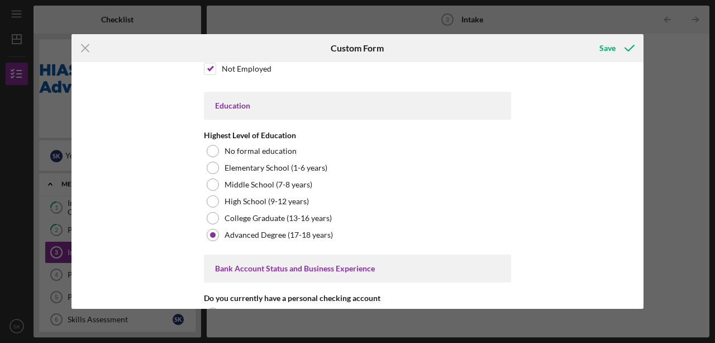
scroll to position [2012, 0]
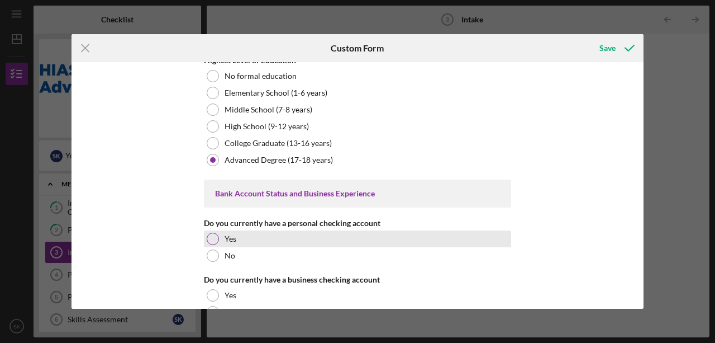
click at [447, 230] on div "Yes" at bounding box center [357, 238] width 307 height 17
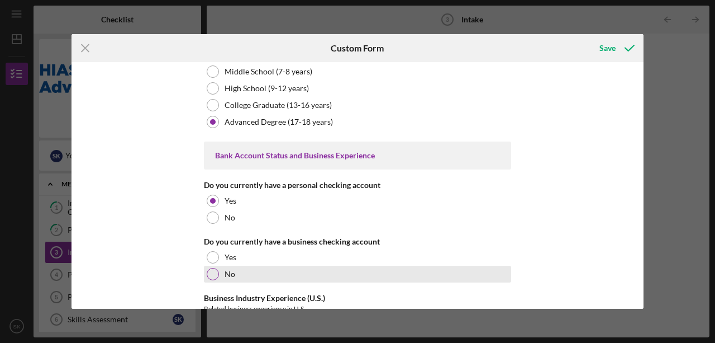
scroll to position [2086, 0]
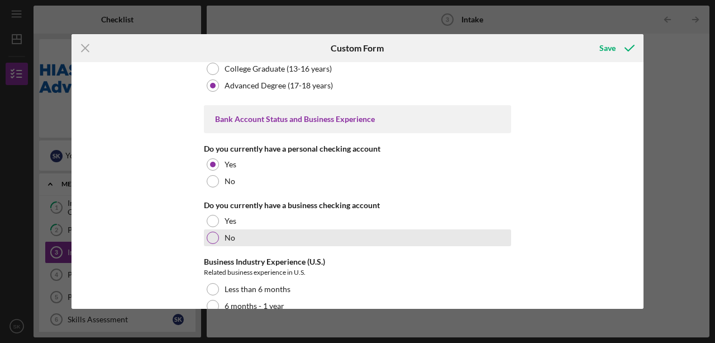
click at [446, 229] on div "No" at bounding box center [357, 237] width 307 height 17
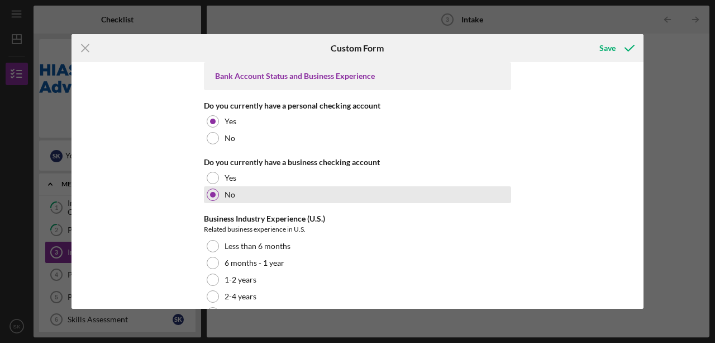
scroll to position [2160, 0]
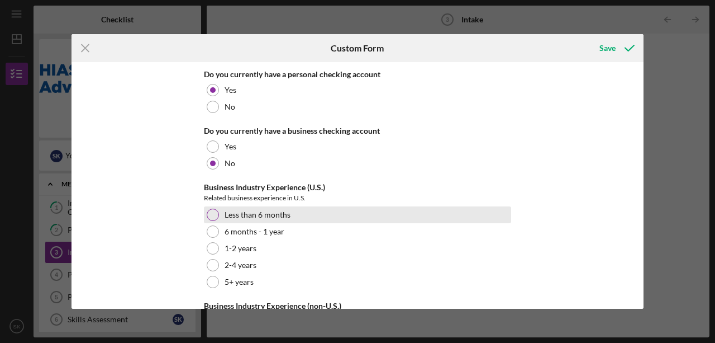
click at [269, 210] on label "Less than 6 months" at bounding box center [258, 214] width 66 height 9
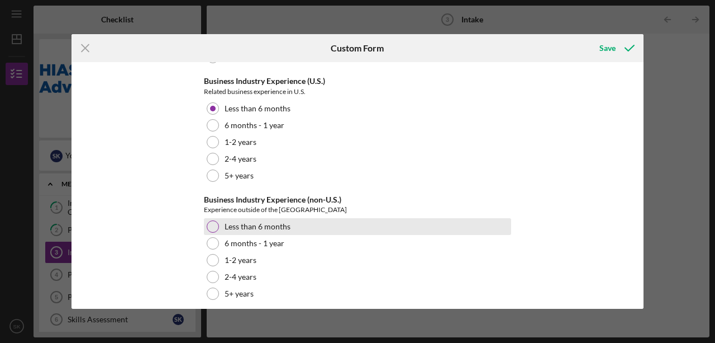
scroll to position [2267, 0]
click at [329, 217] on div "Less than 6 months" at bounding box center [357, 225] width 307 height 17
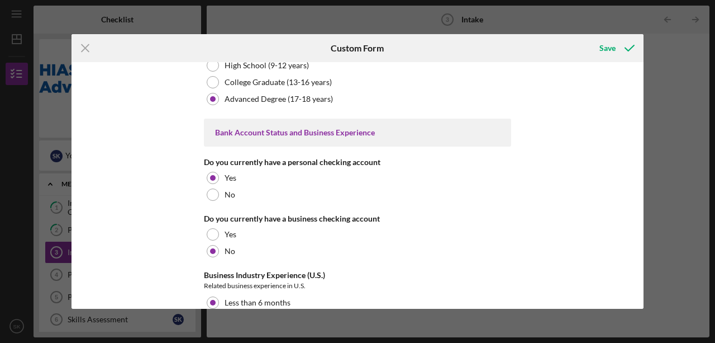
scroll to position [1969, 0]
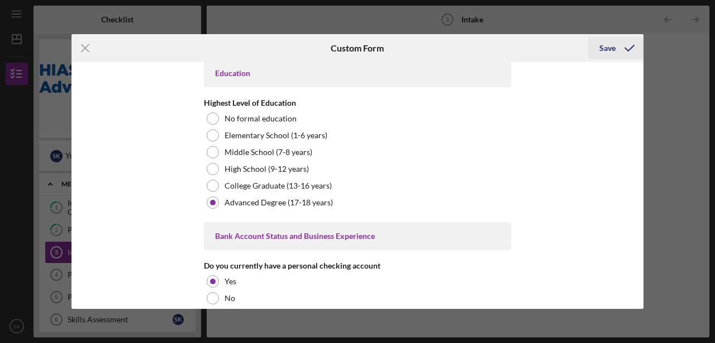
click at [606, 49] on div "Save" at bounding box center [608, 48] width 16 height 22
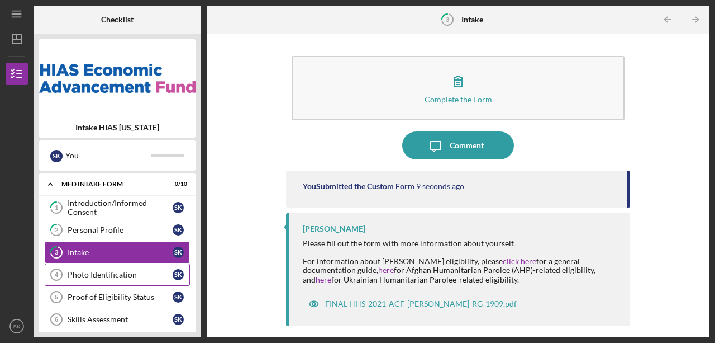
click at [135, 275] on div "Photo Identification" at bounding box center [120, 274] width 105 height 9
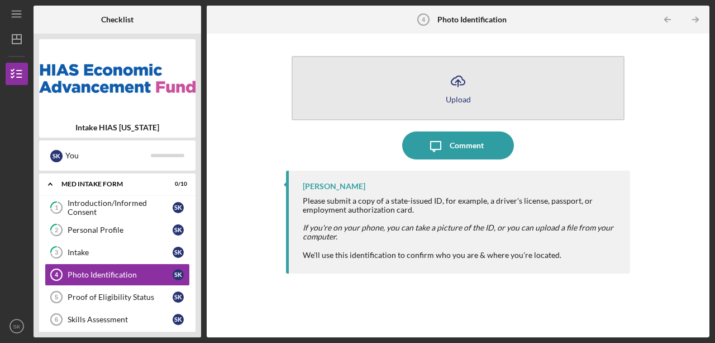
click at [435, 80] on button "Icon/Upload Upload" at bounding box center [458, 88] width 333 height 64
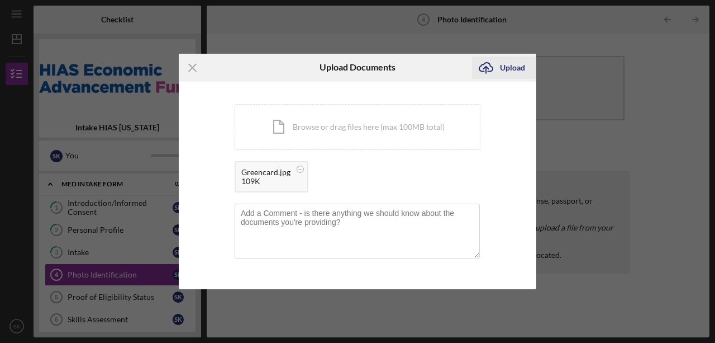
click at [517, 69] on div "Upload" at bounding box center [512, 67] width 25 height 22
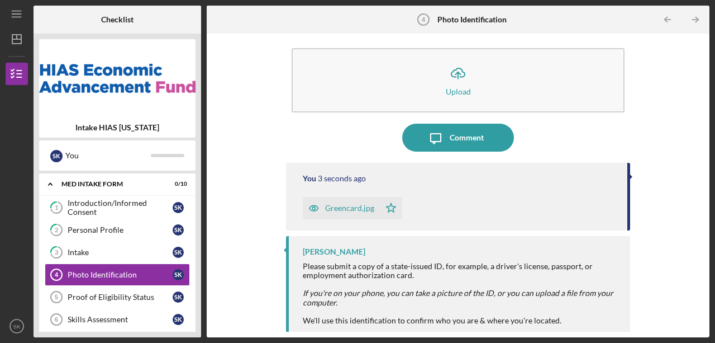
scroll to position [15, 0]
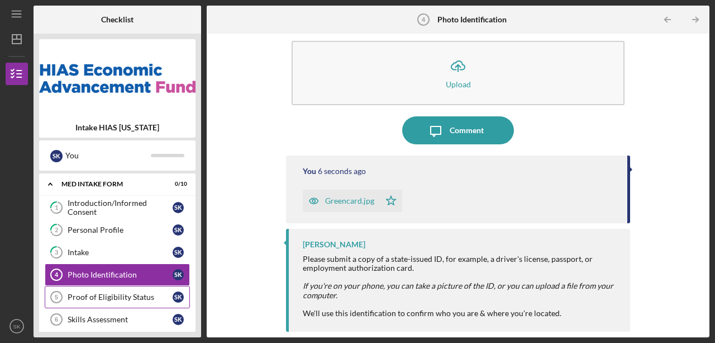
click at [79, 295] on div "Proof of Eligibility Status" at bounding box center [120, 296] width 105 height 9
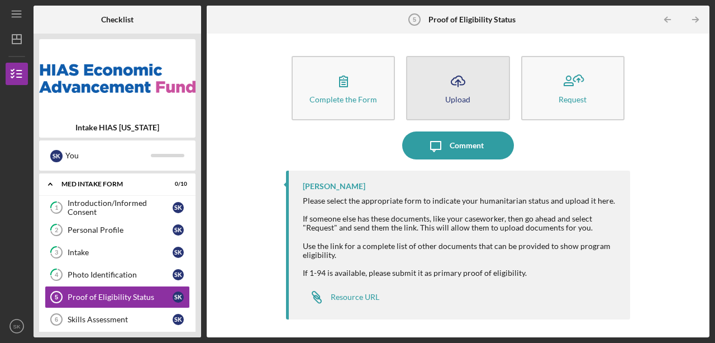
click at [453, 91] on icon "Icon/Upload" at bounding box center [458, 81] width 28 height 28
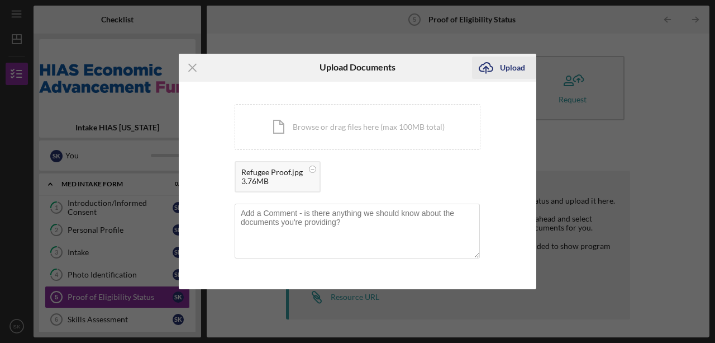
click at [517, 69] on div "Upload" at bounding box center [512, 67] width 25 height 22
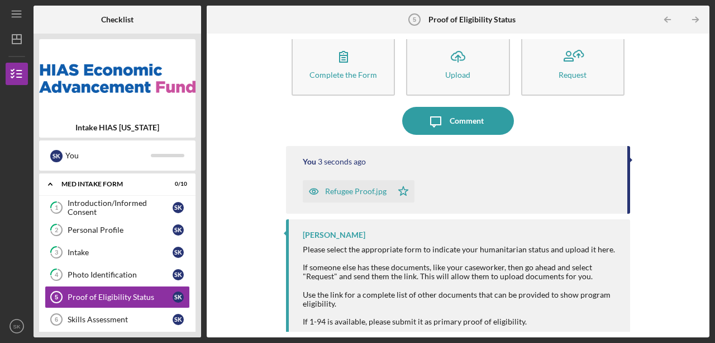
scroll to position [37, 0]
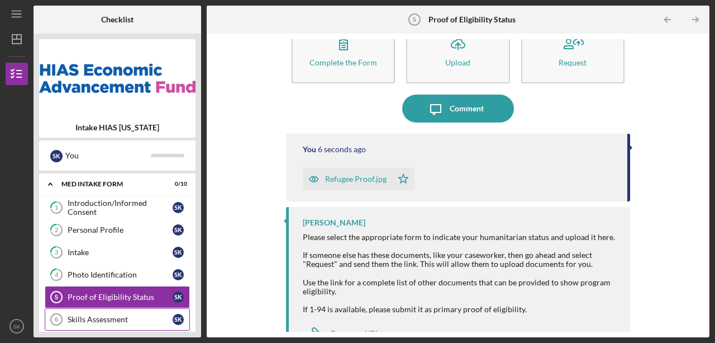
click at [84, 315] on div "Skills Assessment" at bounding box center [120, 319] width 105 height 9
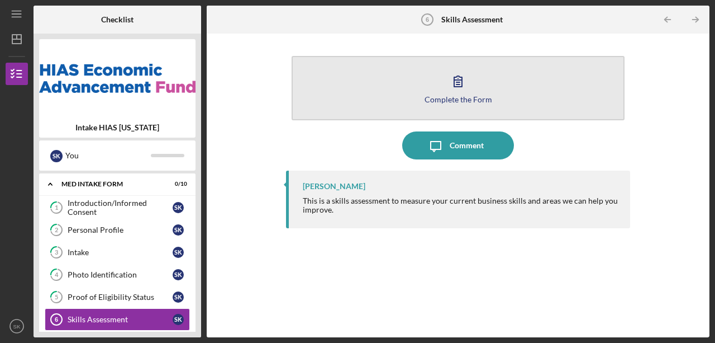
click at [444, 97] on div "Complete the Form" at bounding box center [459, 99] width 68 height 8
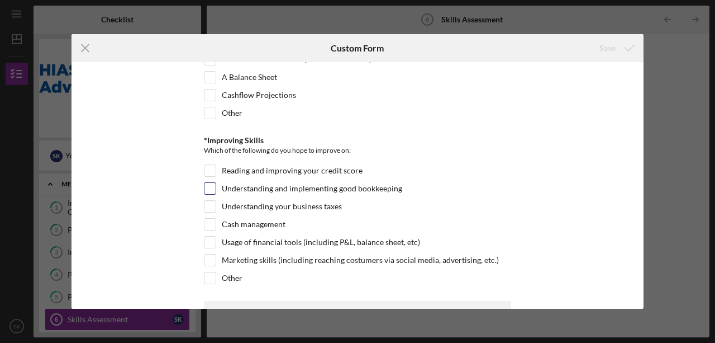
scroll to position [112, 0]
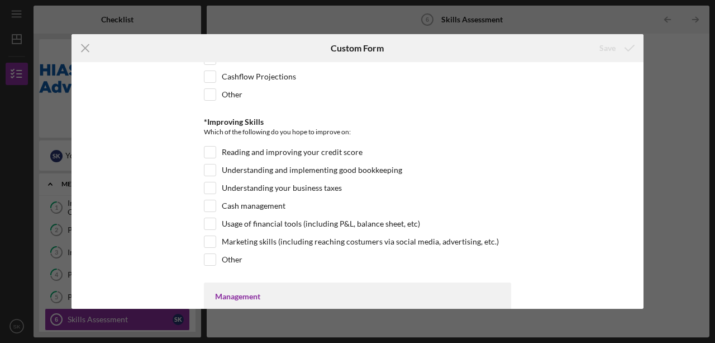
drag, startPoint x: 206, startPoint y: 187, endPoint x: 179, endPoint y: 193, distance: 27.6
click at [206, 187] on input "Understanding your business taxes" at bounding box center [210, 187] width 11 height 11
checkbox input "true"
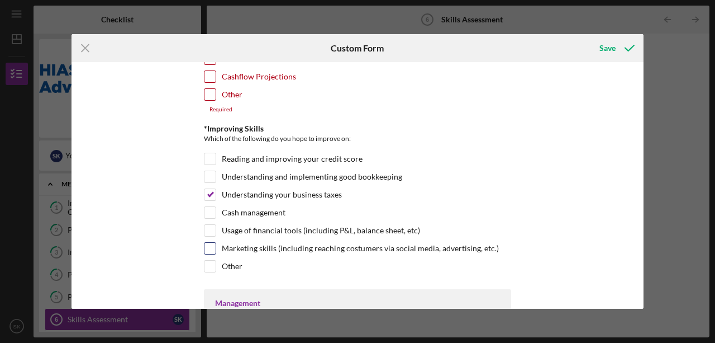
click at [213, 244] on input "Marketing skills (including reaching costumers via social media, advertising, e…" at bounding box center [210, 248] width 11 height 11
checkbox input "true"
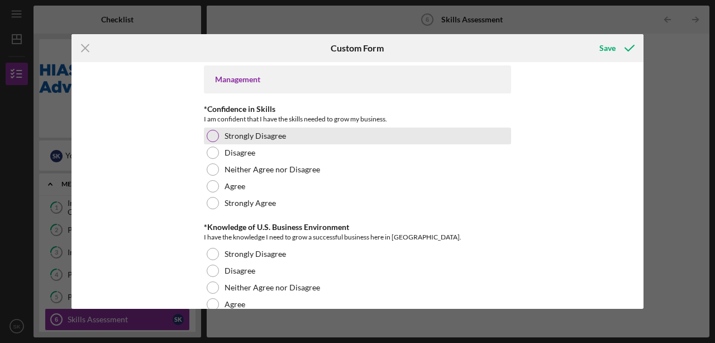
scroll to position [298, 0]
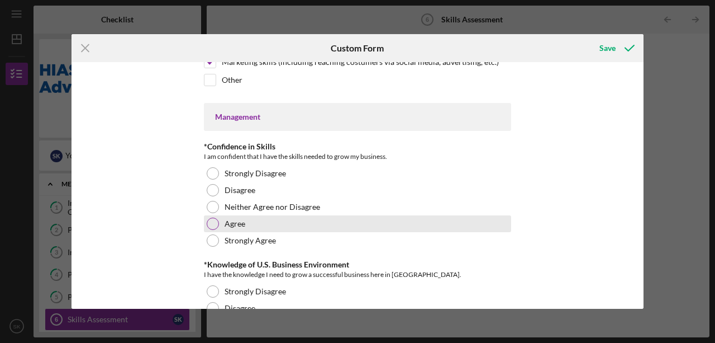
click at [344, 224] on div "Agree" at bounding box center [357, 223] width 307 height 17
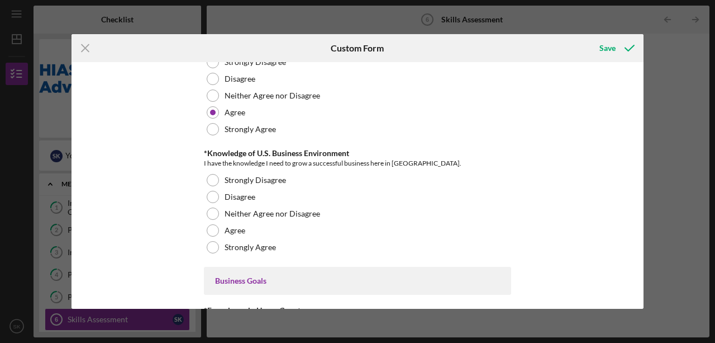
scroll to position [410, 0]
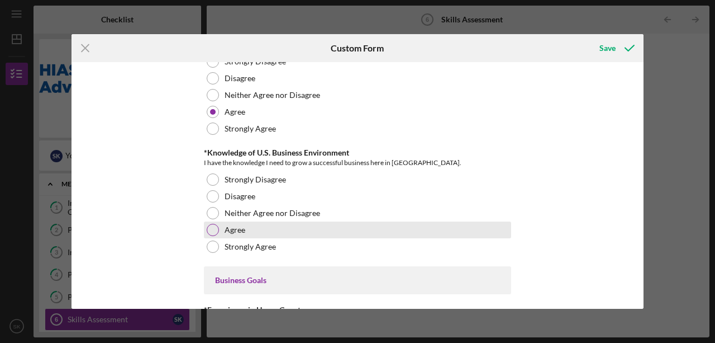
click at [318, 225] on div "Agree" at bounding box center [357, 229] width 307 height 17
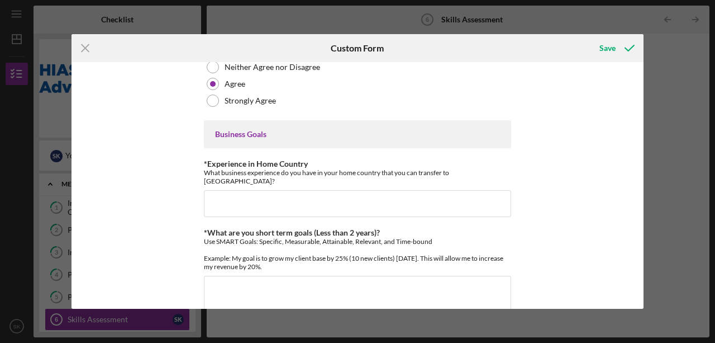
scroll to position [559, 0]
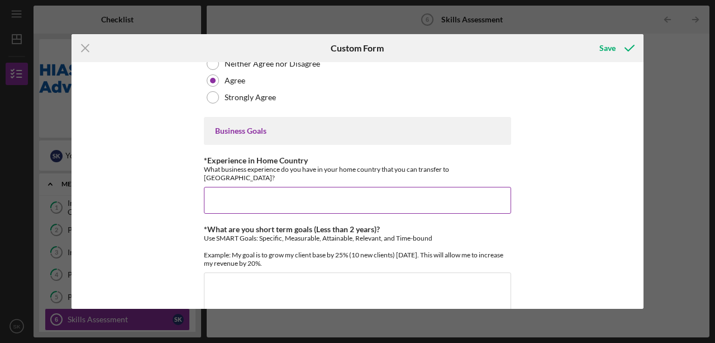
click at [245, 189] on input "*Experience in Home Country" at bounding box center [357, 200] width 307 height 27
click at [283, 187] on input "I was a journalist in [GEOGRAPHIC_DATA]." at bounding box center [357, 200] width 307 height 27
click at [332, 188] on input "I was a journalist in [GEOGRAPHIC_DATA]." at bounding box center [357, 200] width 307 height 27
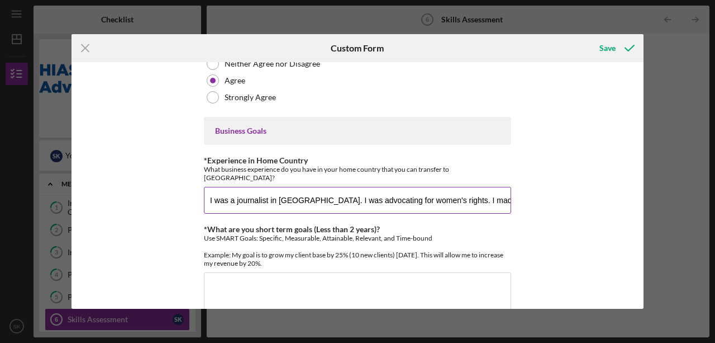
drag, startPoint x: 493, startPoint y: 189, endPoint x: 450, endPoint y: 189, distance: 43.0
click at [450, 189] on input "I was a journalist in [GEOGRAPHIC_DATA]. I was advocating for women's rights. I…" at bounding box center [357, 200] width 307 height 27
click at [316, 187] on input "I was a journalist in [GEOGRAPHIC_DATA]. I was advocating for women's rights." at bounding box center [357, 200] width 307 height 27
click at [380, 190] on input "I was a journalist in [GEOGRAPHIC_DATA] where I worked as a news reporter cover…" at bounding box center [357, 200] width 307 height 27
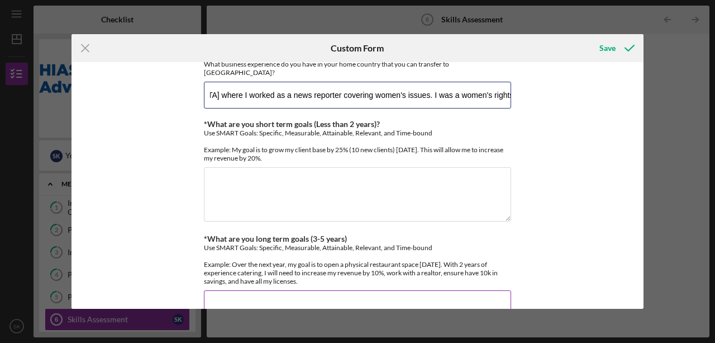
scroll to position [671, 0]
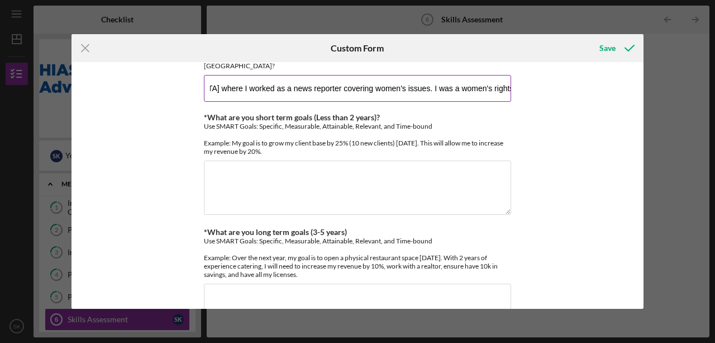
click at [390, 75] on input "I was a journalist in [GEOGRAPHIC_DATA] where I worked as a news reporter cover…" at bounding box center [357, 88] width 307 height 27
click at [388, 76] on input "I was a journalist in [GEOGRAPHIC_DATA] where I worked as a news reporter cover…" at bounding box center [357, 88] width 307 height 27
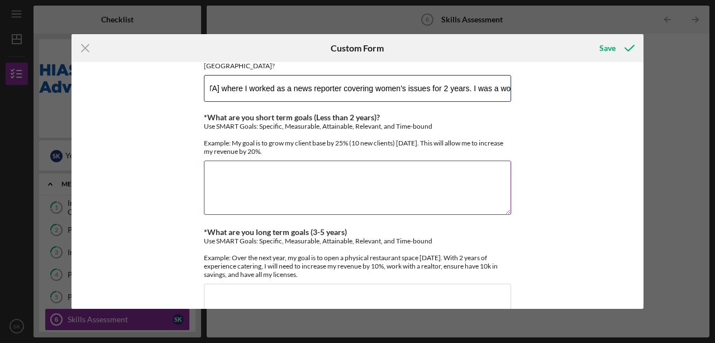
type input "I was a journalist in [GEOGRAPHIC_DATA] where I worked as a news reporter cover…"
click at [256, 184] on textarea "*What are you short term goals (Less than 2 years)?" at bounding box center [357, 187] width 307 height 54
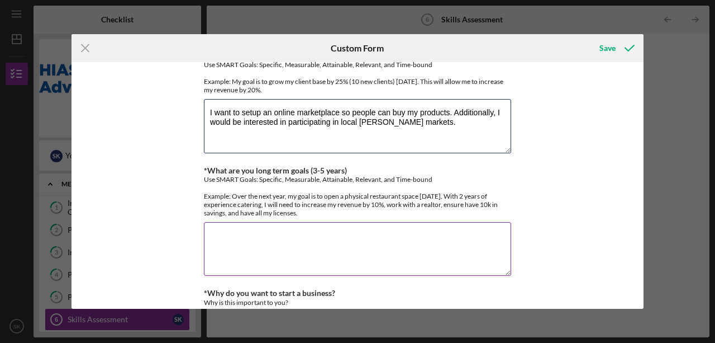
scroll to position [745, 0]
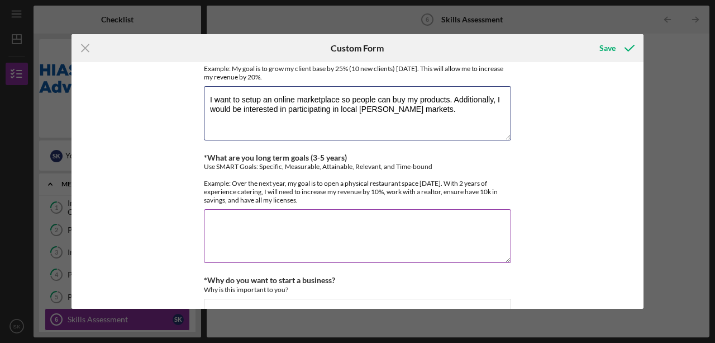
type textarea "I want to setup an online marketplace so people can buy my products. Additional…"
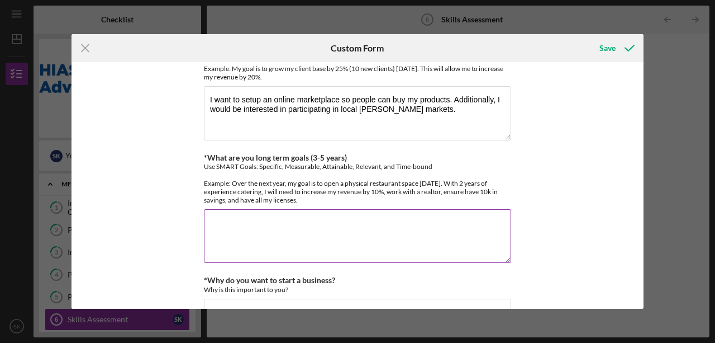
click at [320, 216] on textarea "*What are you long term goals (3-5 years)" at bounding box center [357, 236] width 307 height 54
